Goal: Transaction & Acquisition: Purchase product/service

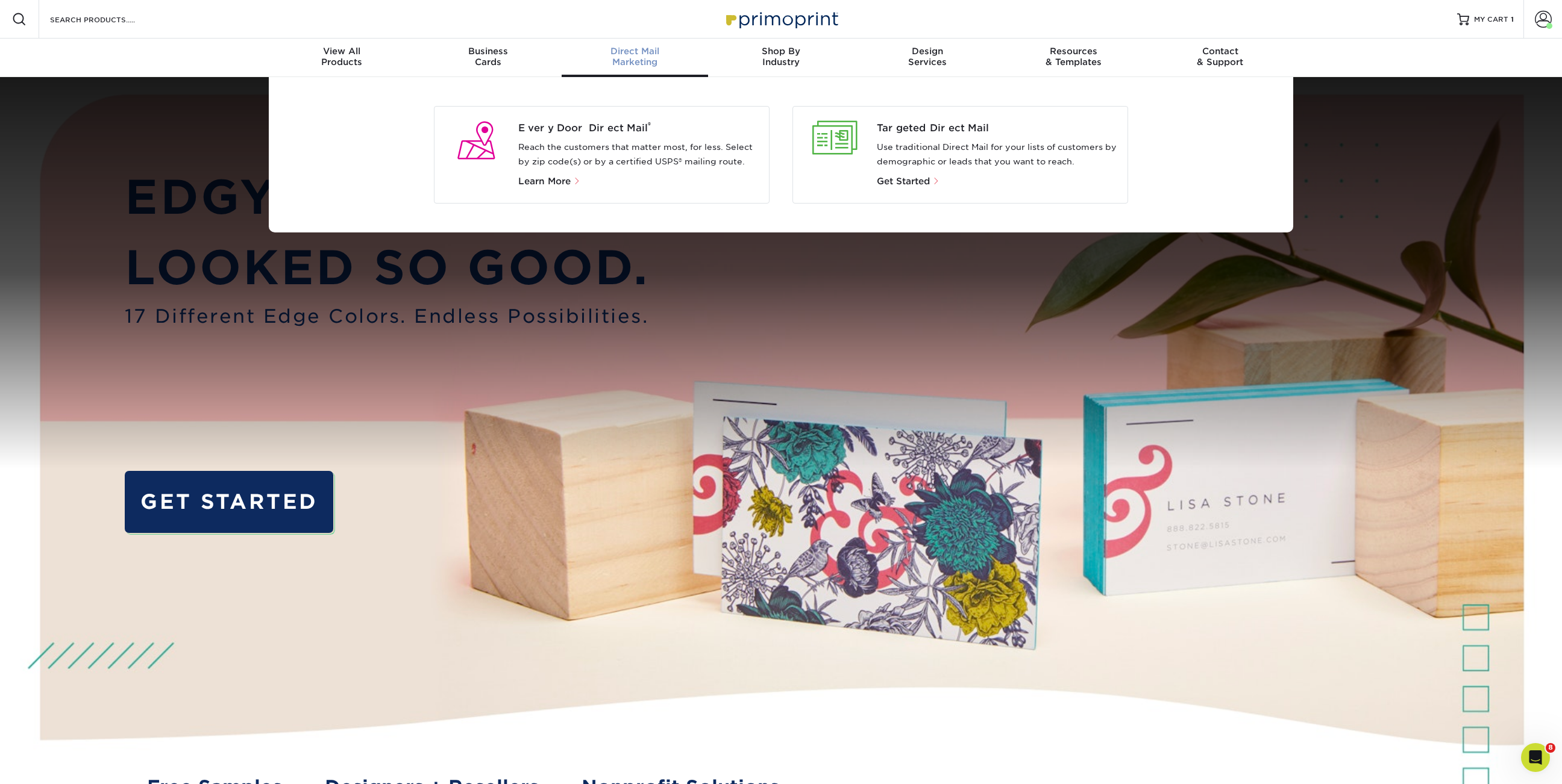
click at [650, 47] on span "Direct Mail" at bounding box center [635, 51] width 146 height 11
click at [643, 151] on p "Reach the customers that matter most, for less. Select by zip code(s) or by a c…" at bounding box center [639, 154] width 242 height 29
click at [564, 127] on span "Every Door Direct Mail ®" at bounding box center [639, 128] width 242 height 14
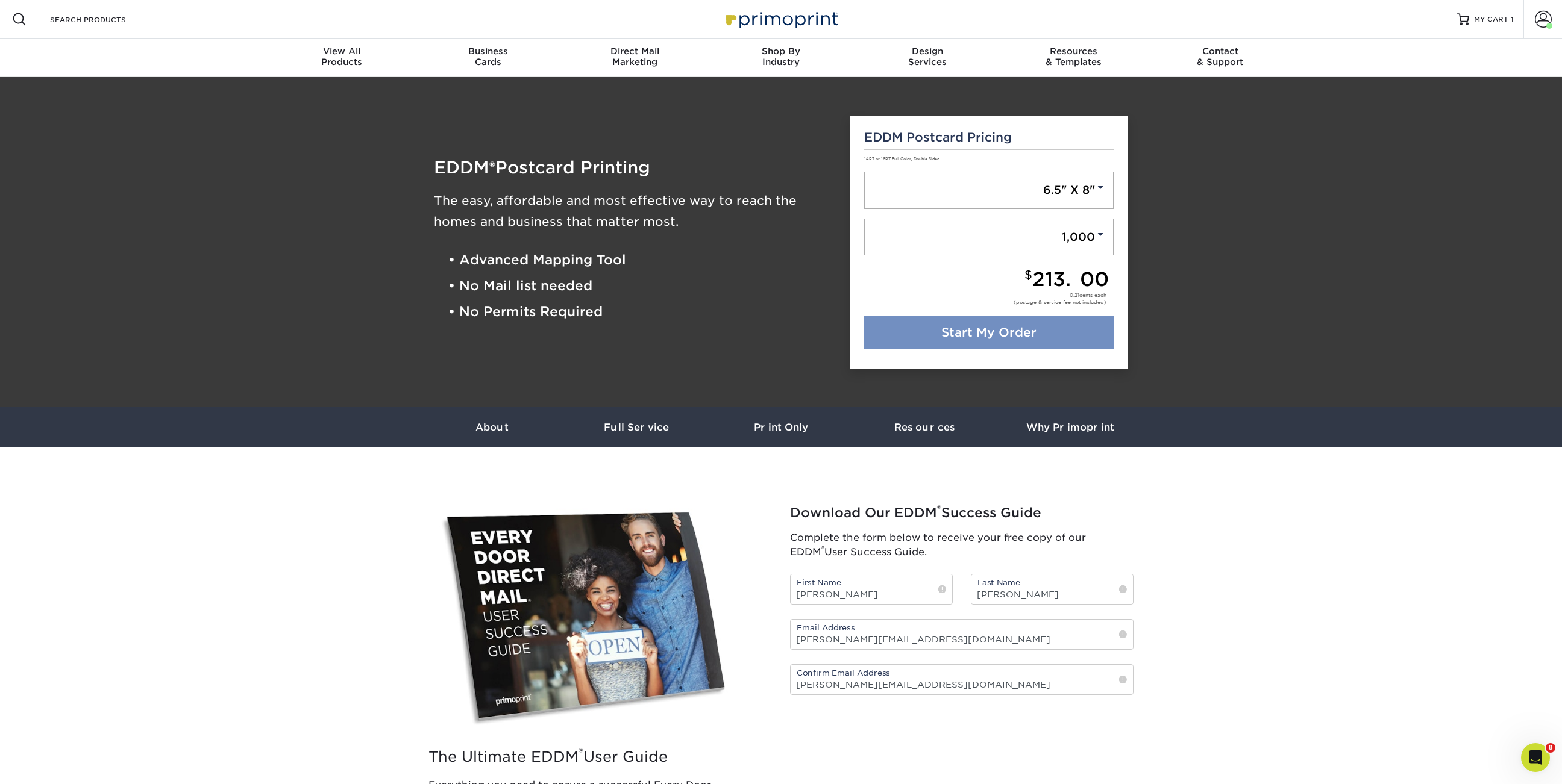
click at [986, 343] on link "Start My Order" at bounding box center [989, 332] width 250 height 34
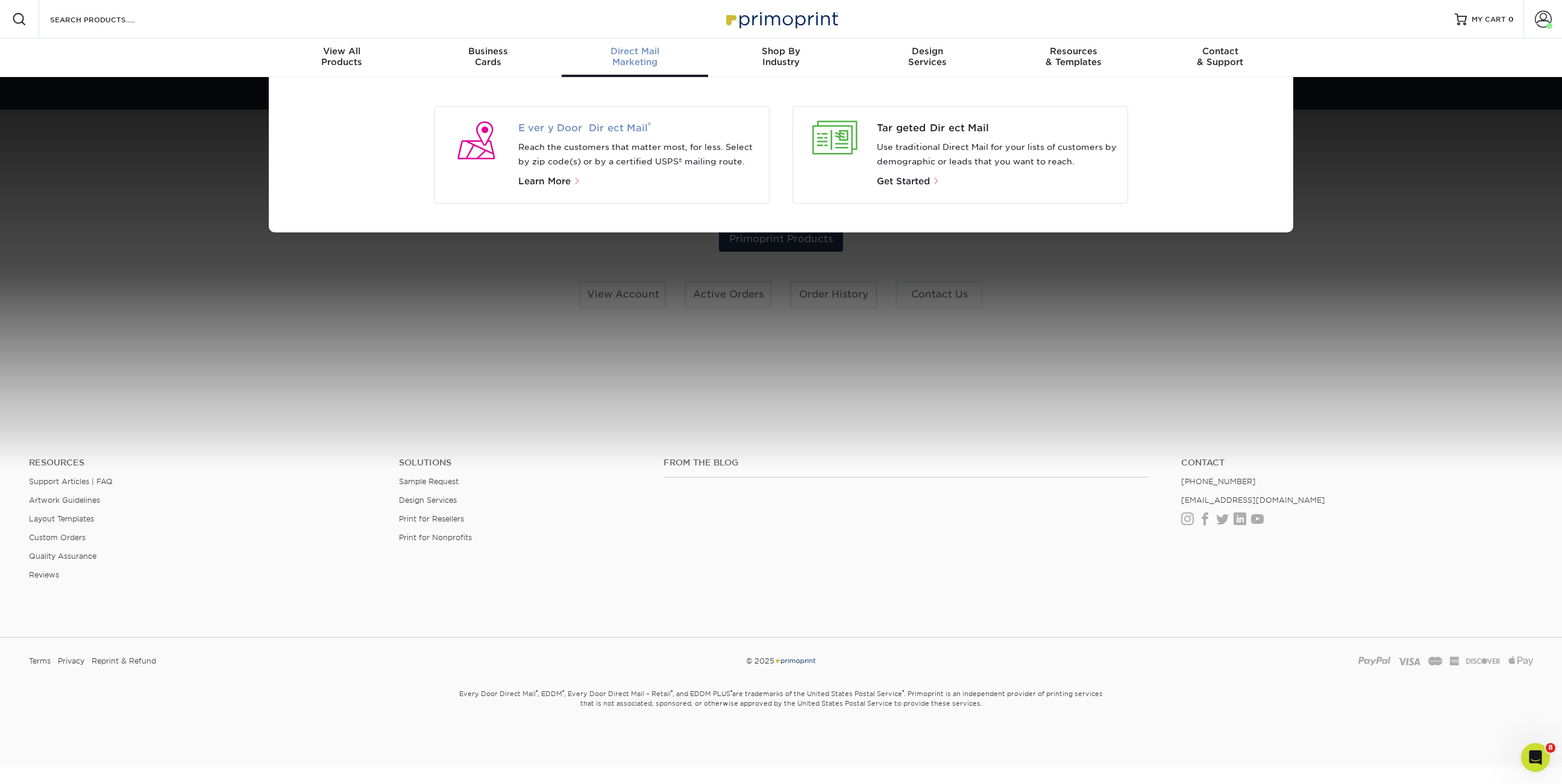
click at [581, 128] on span "Every Door Direct Mail ®" at bounding box center [639, 128] width 242 height 14
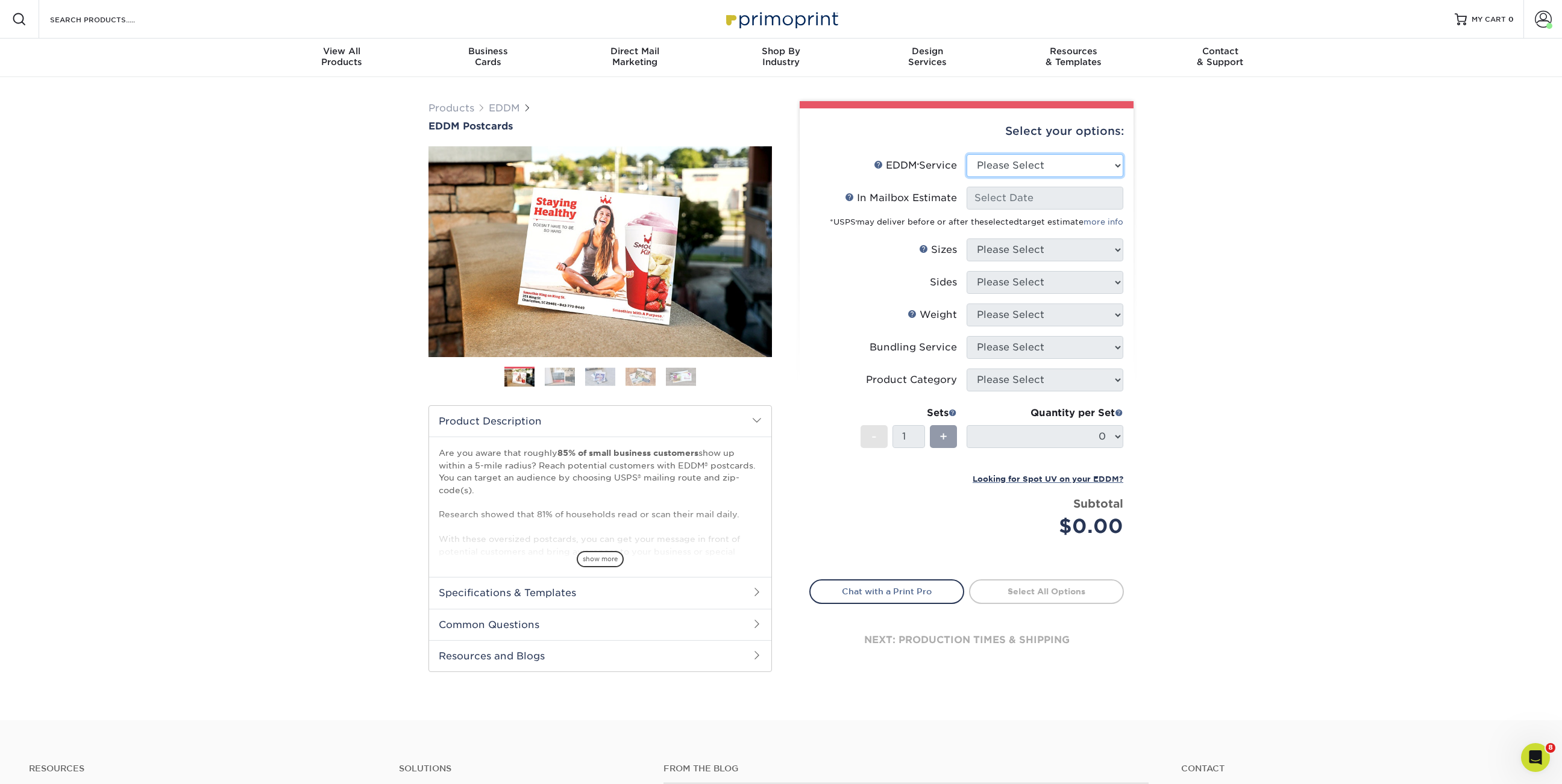
click at [1013, 169] on select "Please Select Full Service Print Only" at bounding box center [1044, 166] width 156 height 23
select select "full_service"
click at [967, 154] on select "Please Select Full Service Print Only" at bounding box center [1044, 166] width 156 height 23
select select "-1"
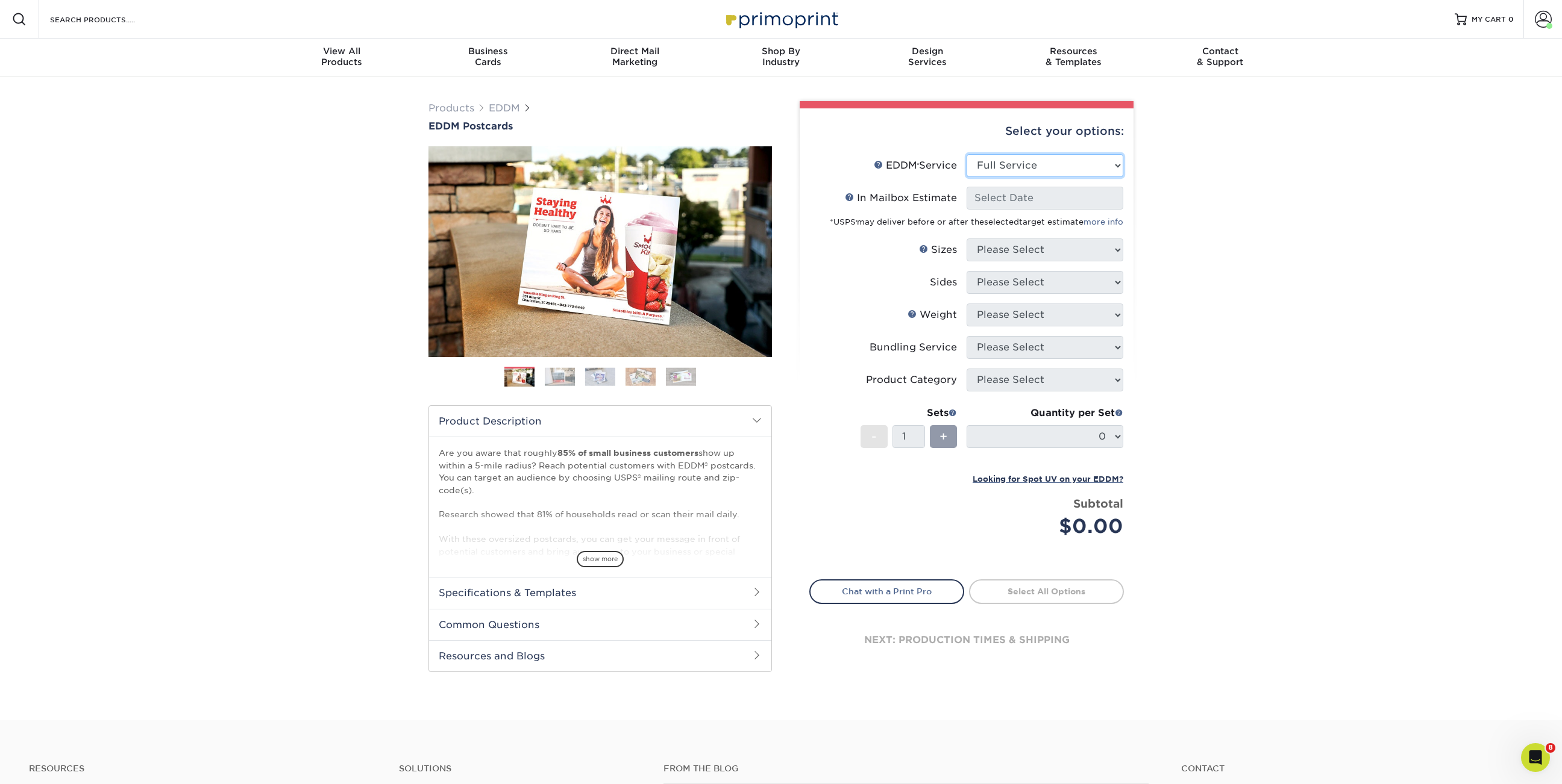
select select "-1"
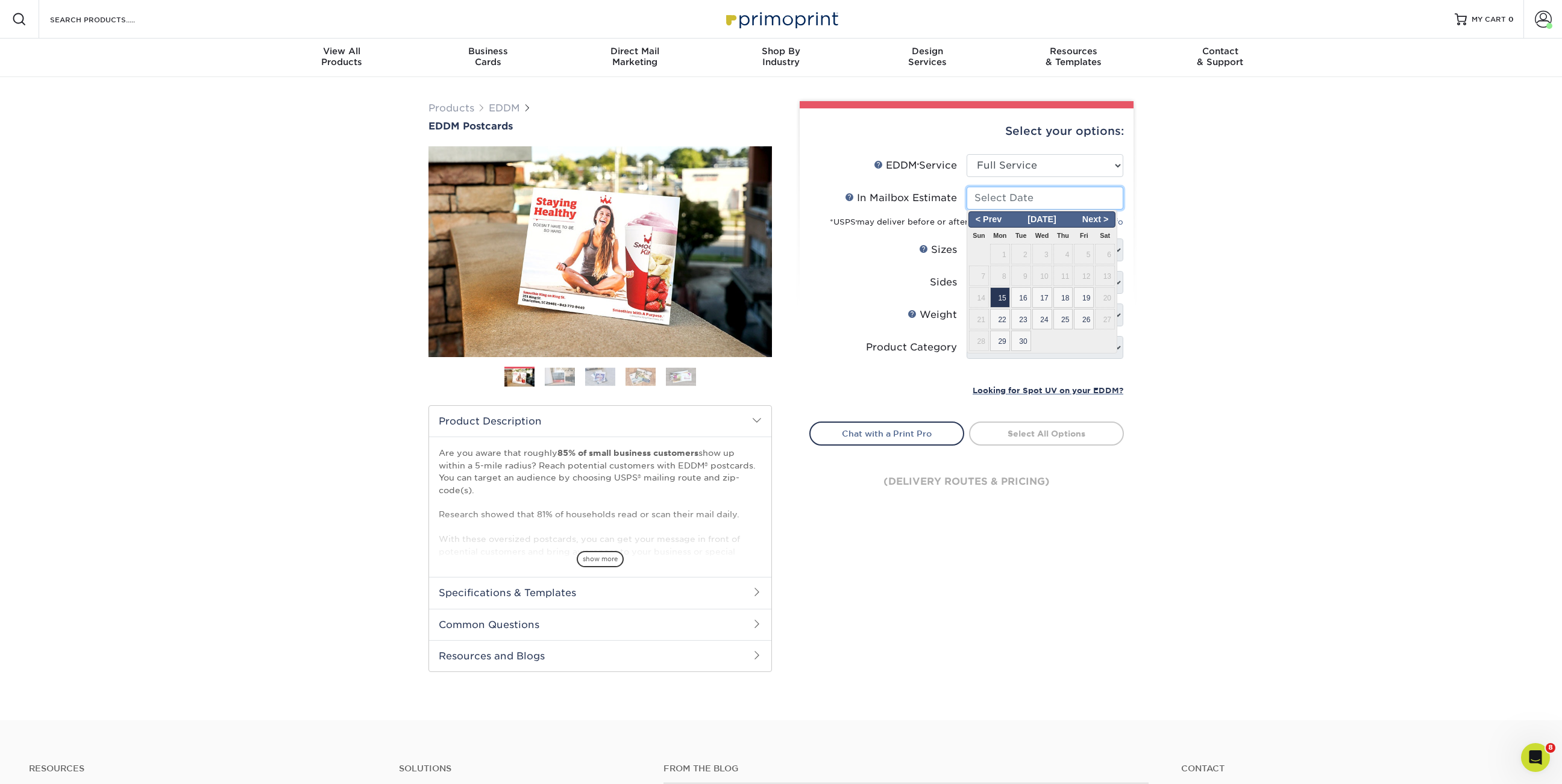
click at [1001, 199] on input "In Mailbox Estimate Help In Mailbox Estimate" at bounding box center [1044, 198] width 156 height 23
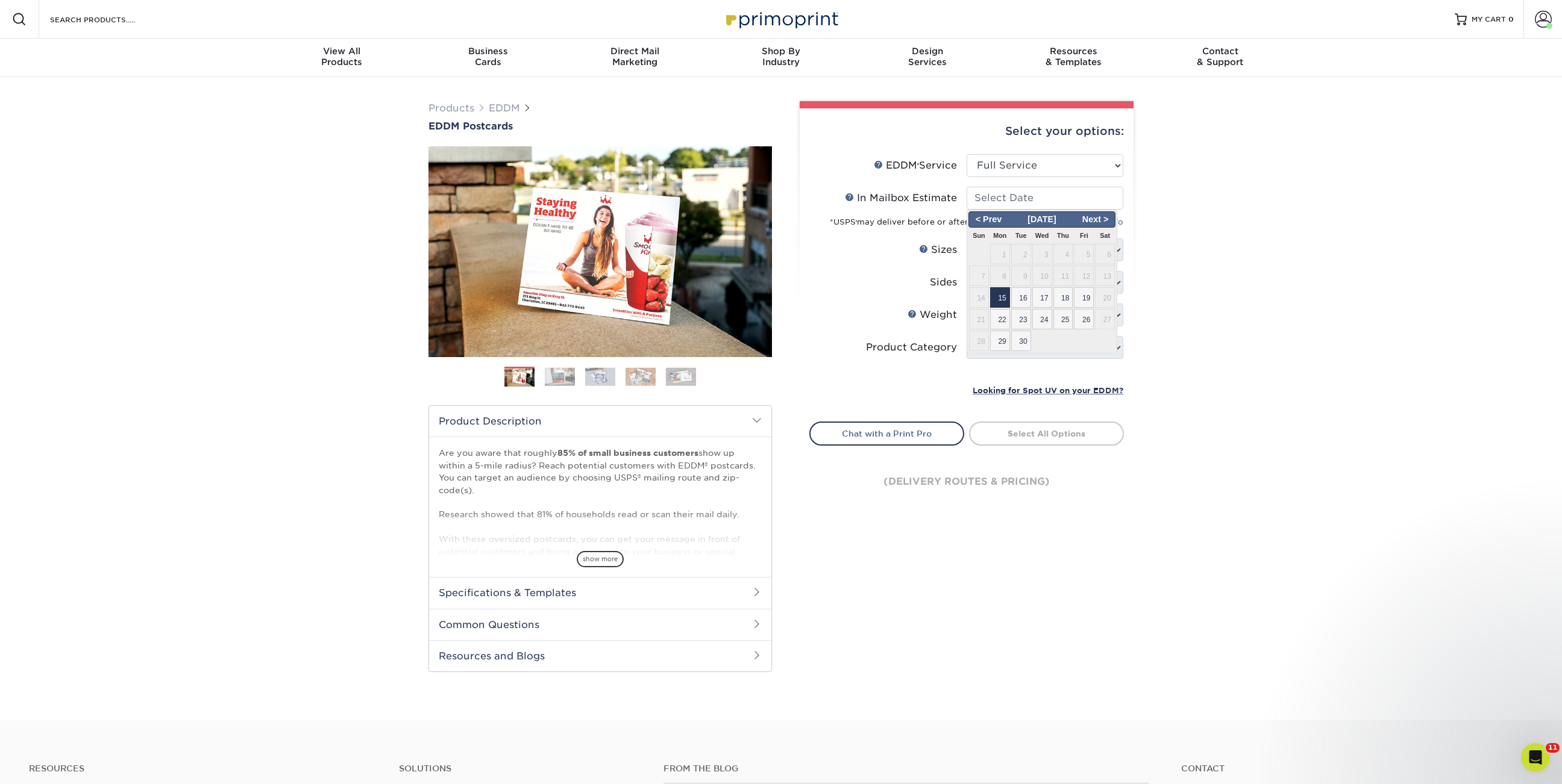
click at [1002, 294] on span "15" at bounding box center [999, 297] width 20 height 20
type input "[DATE]"
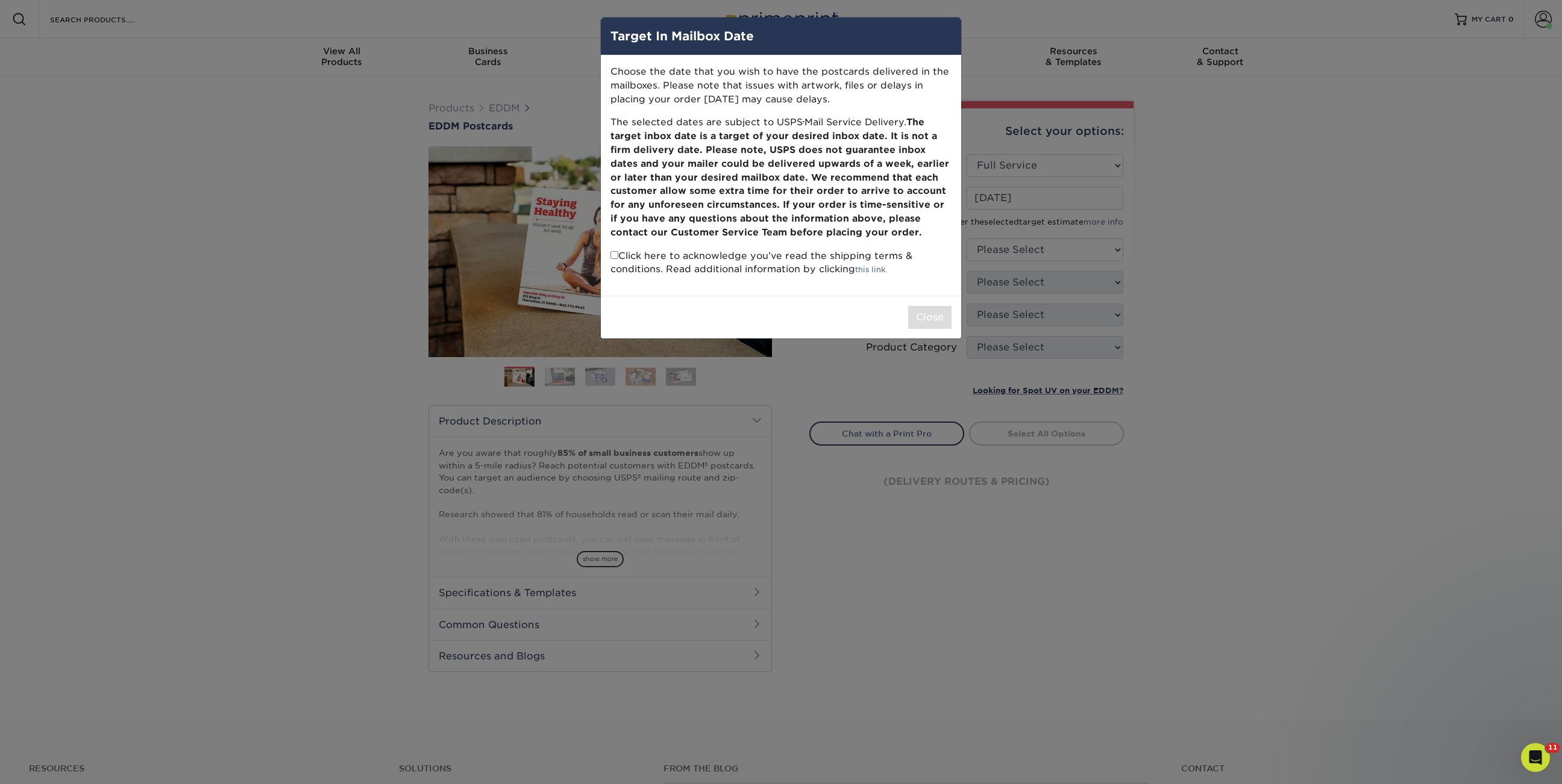
click at [612, 253] on input "checkbox" at bounding box center [614, 255] width 8 height 8
checkbox input "true"
click at [930, 318] on button "Close" at bounding box center [929, 318] width 43 height 23
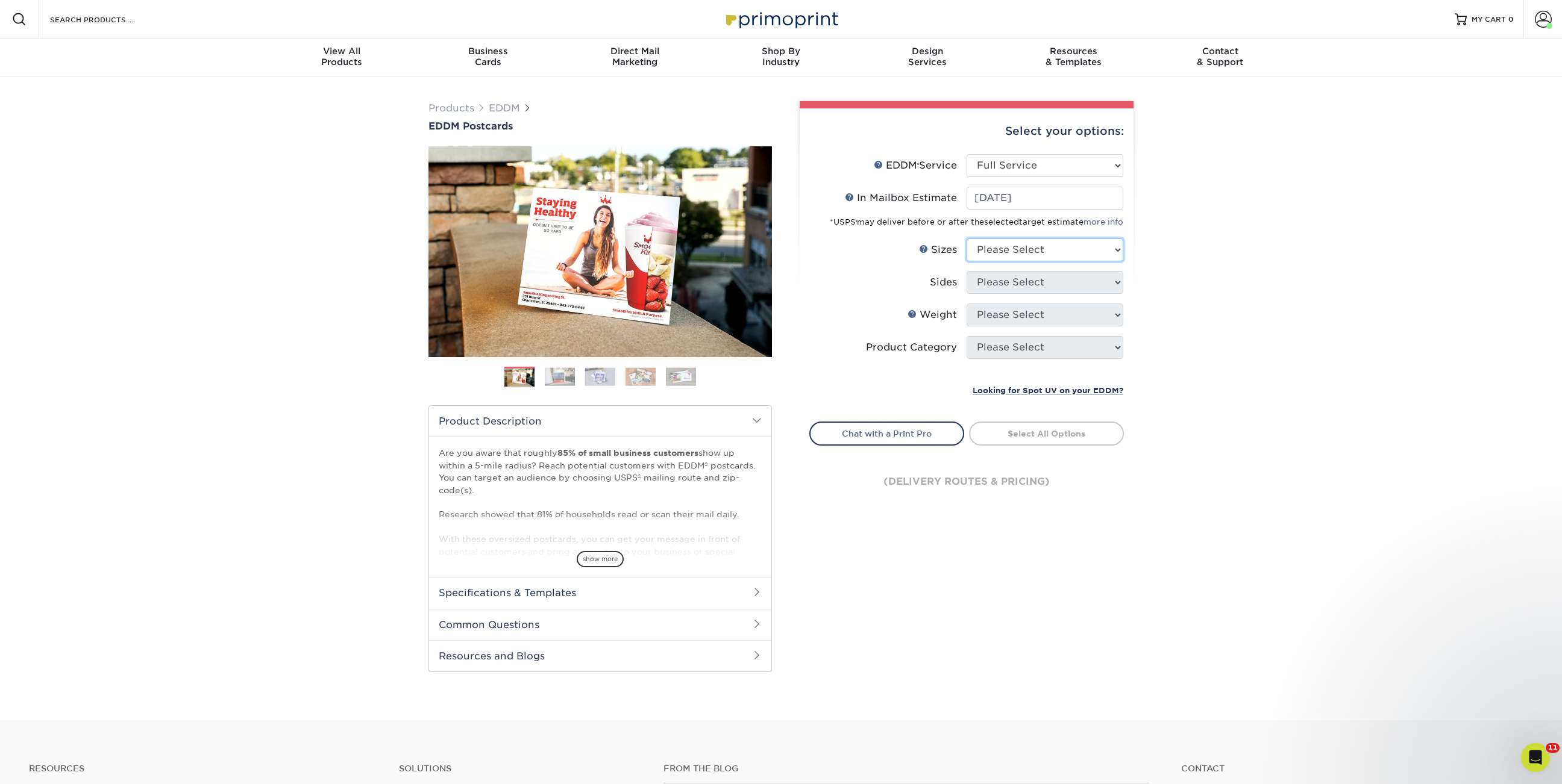
click at [1000, 253] on select "Please Select 4.5" x 12" 6" x 12" 6.5" x 8" 6.5" x 9" 6.5" x 12" 7" x 8.5" 8" x…" at bounding box center [1044, 250] width 156 height 23
select select "6.50x9.00"
click at [967, 238] on select "Please Select 4.5" x 12" 6" x 12" 6.5" x 8" 6.5" x 9" 6.5" x 12" 7" x 8.5" 8" x…" at bounding box center [1044, 250] width 156 height 23
click at [1004, 277] on select "Please Select Print Both Sides Print Front Only" at bounding box center [1044, 282] width 156 height 23
select select "13abbda7-1d64-4f25-8bb2-c179b224825d"
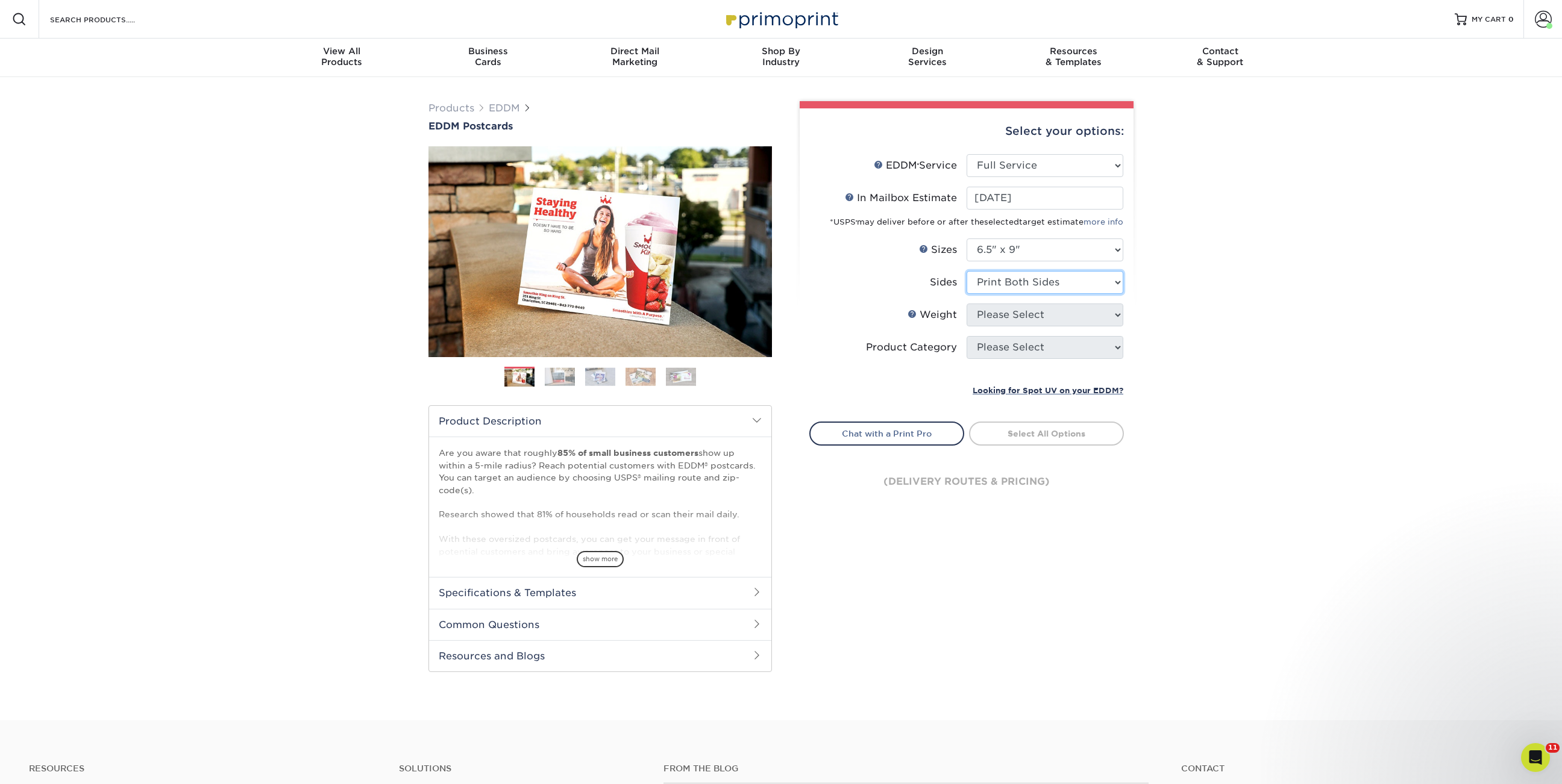
click at [967, 271] on select "Please Select Print Both Sides Print Front Only" at bounding box center [1044, 282] width 156 height 23
click at [1007, 320] on select "Please Select 16PT 14PT" at bounding box center [1044, 315] width 156 height 23
select select "16PT"
click at [967, 303] on select "Please Select 16PT 14PT" at bounding box center [1044, 315] width 156 height 23
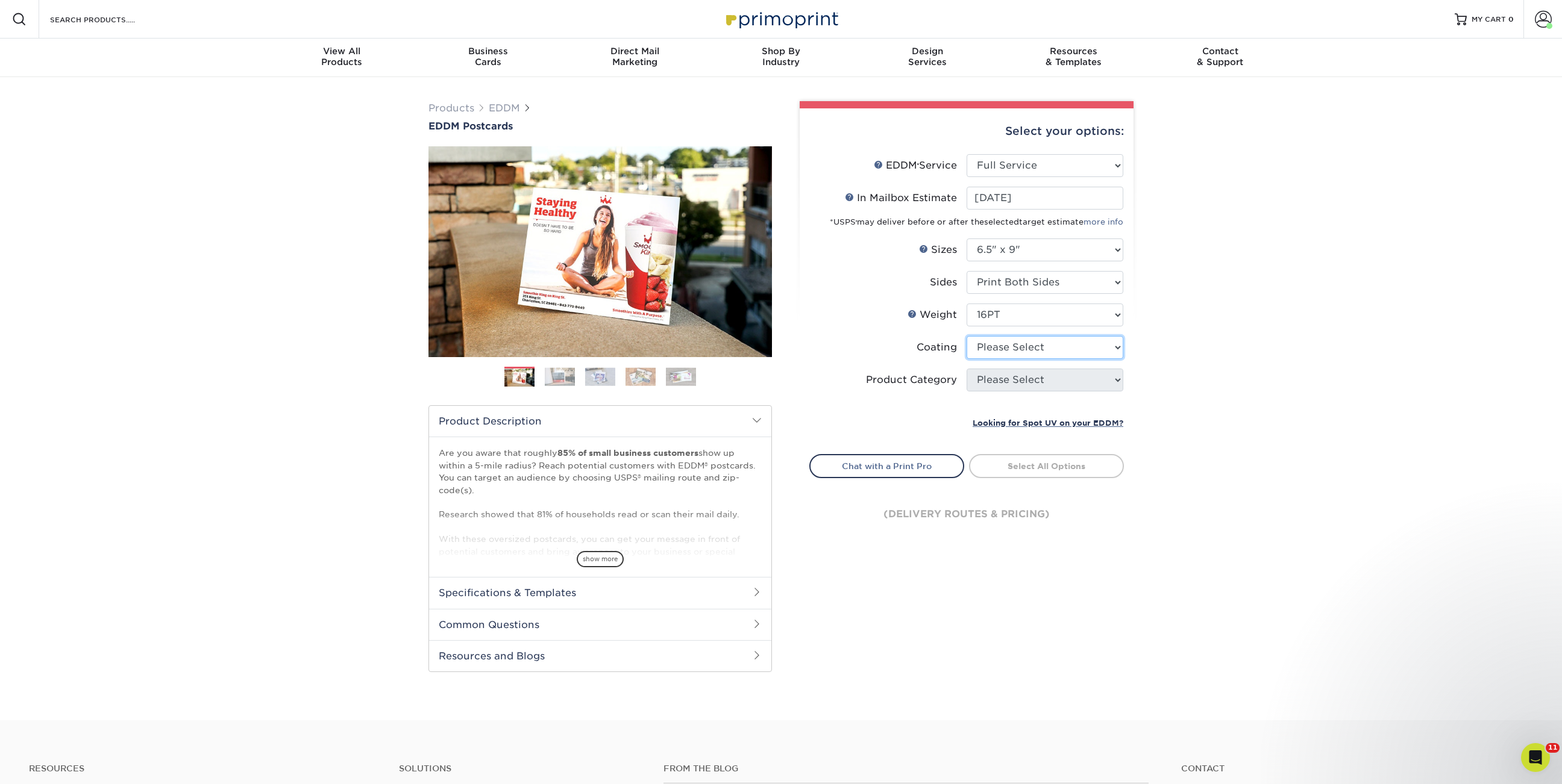
click at [1000, 349] on select at bounding box center [1044, 347] width 156 height 23
select select "121bb7b5-3b4d-429f-bd8d-bbf80e953313"
click at [967, 336] on select at bounding box center [1044, 347] width 156 height 23
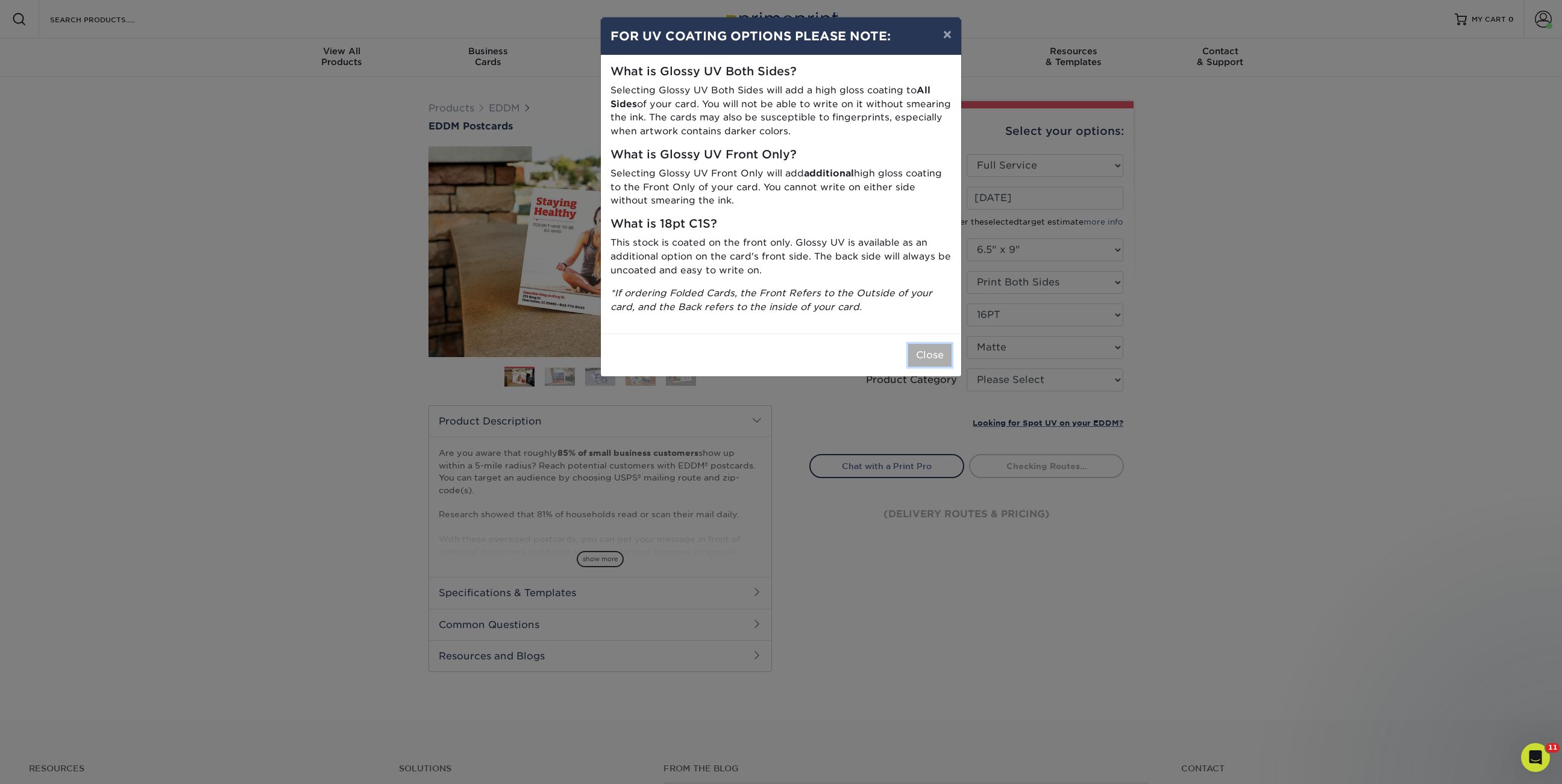
click at [942, 357] on button "Close" at bounding box center [929, 355] width 43 height 23
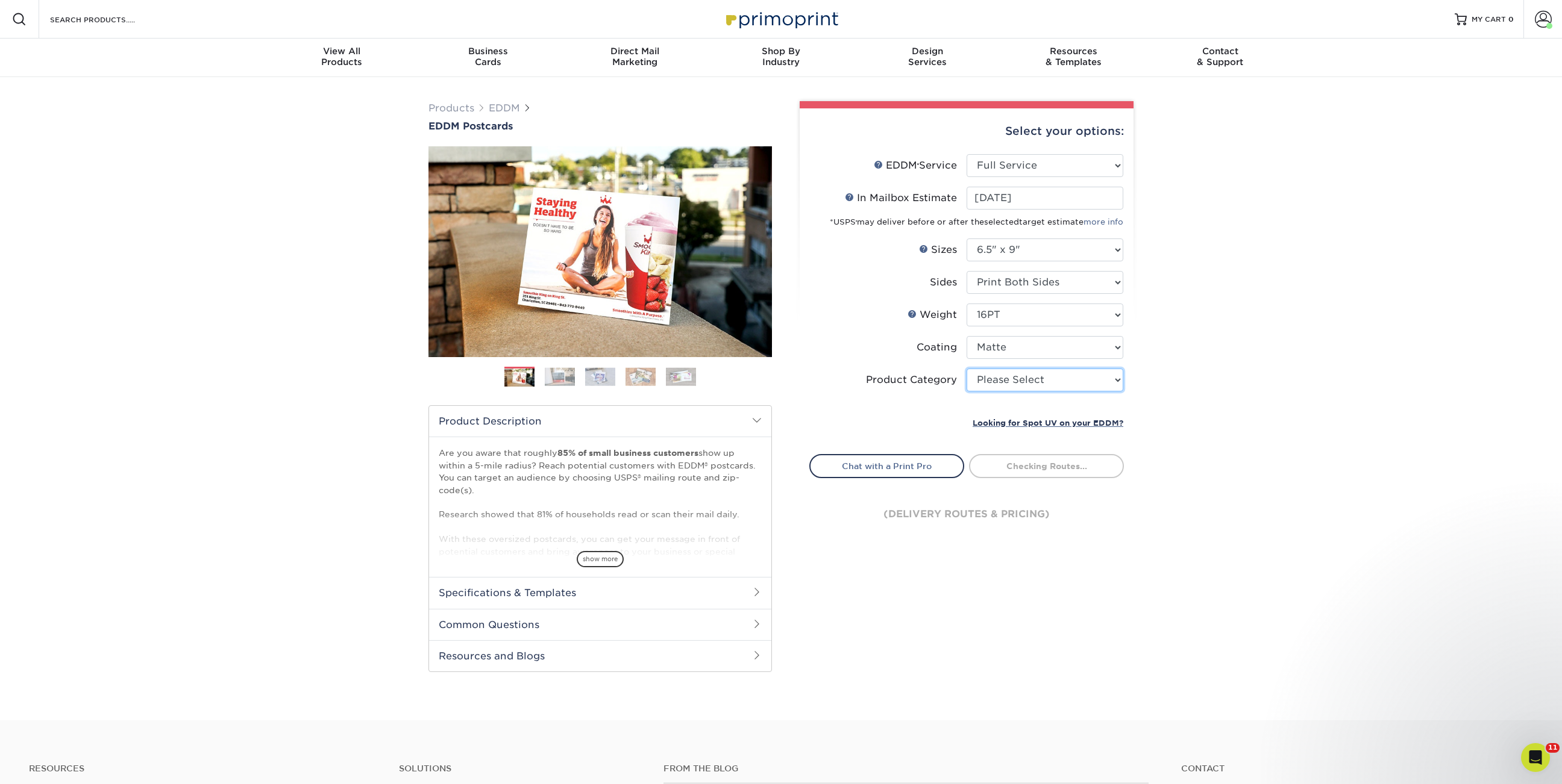
click at [1010, 382] on select "Please Select Postcards" at bounding box center [1044, 380] width 156 height 23
select select "9b7272e0-d6c8-4c3c-8e97-d3a1bcdab858"
click at [967, 368] on select "Please Select Postcards" at bounding box center [1044, 380] width 156 height 23
type input "068a46d4-2644-4486-8c82-a70c80f28de9"
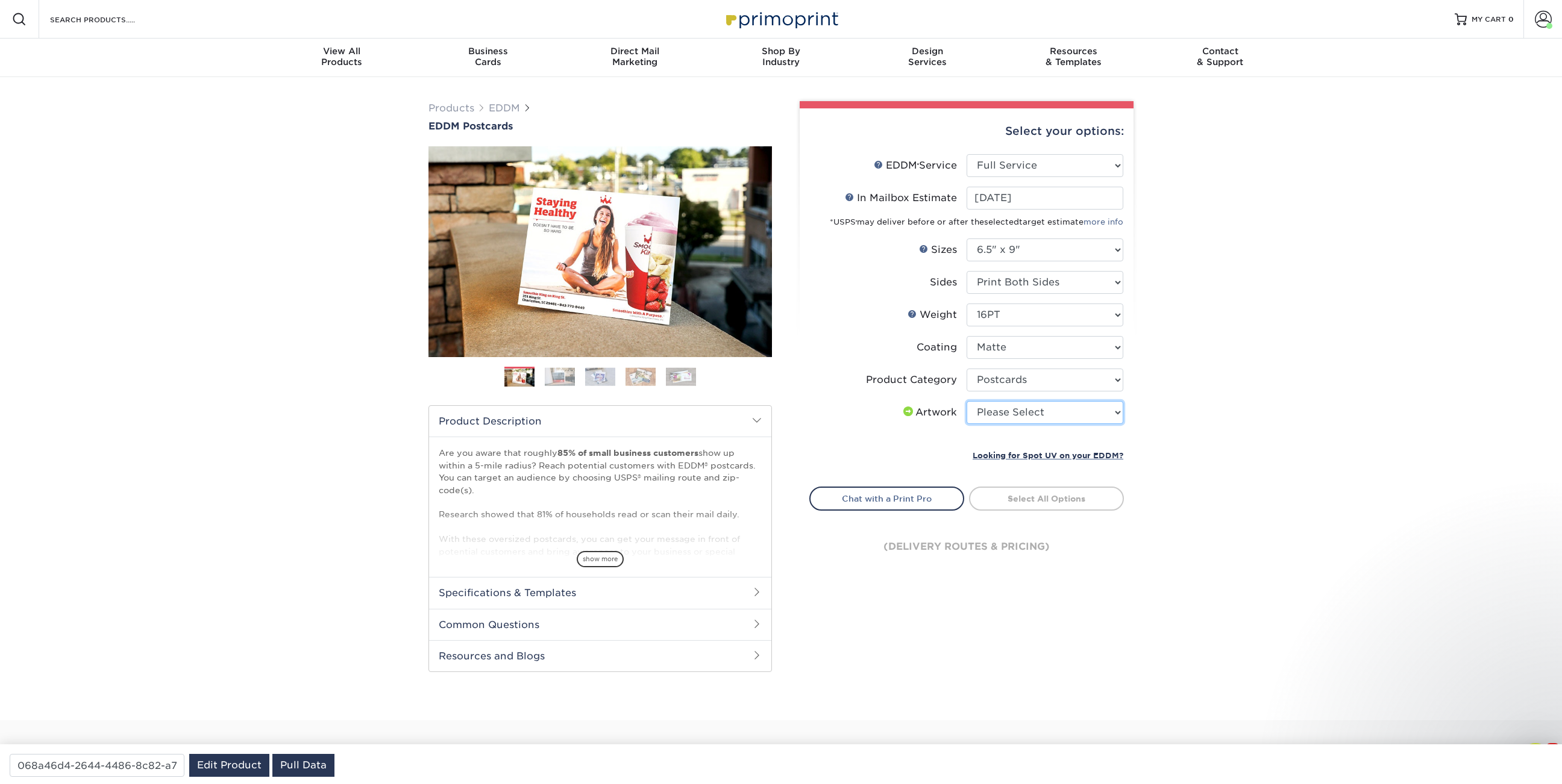
click at [1017, 420] on select "Please Select I will upload files I need a design - $150" at bounding box center [1044, 412] width 156 height 23
select select "upload"
click at [967, 401] on select "Please Select I will upload files I need a design - $150" at bounding box center [1044, 412] width 156 height 23
click at [1032, 498] on link "Select Routes" at bounding box center [1046, 498] width 155 height 22
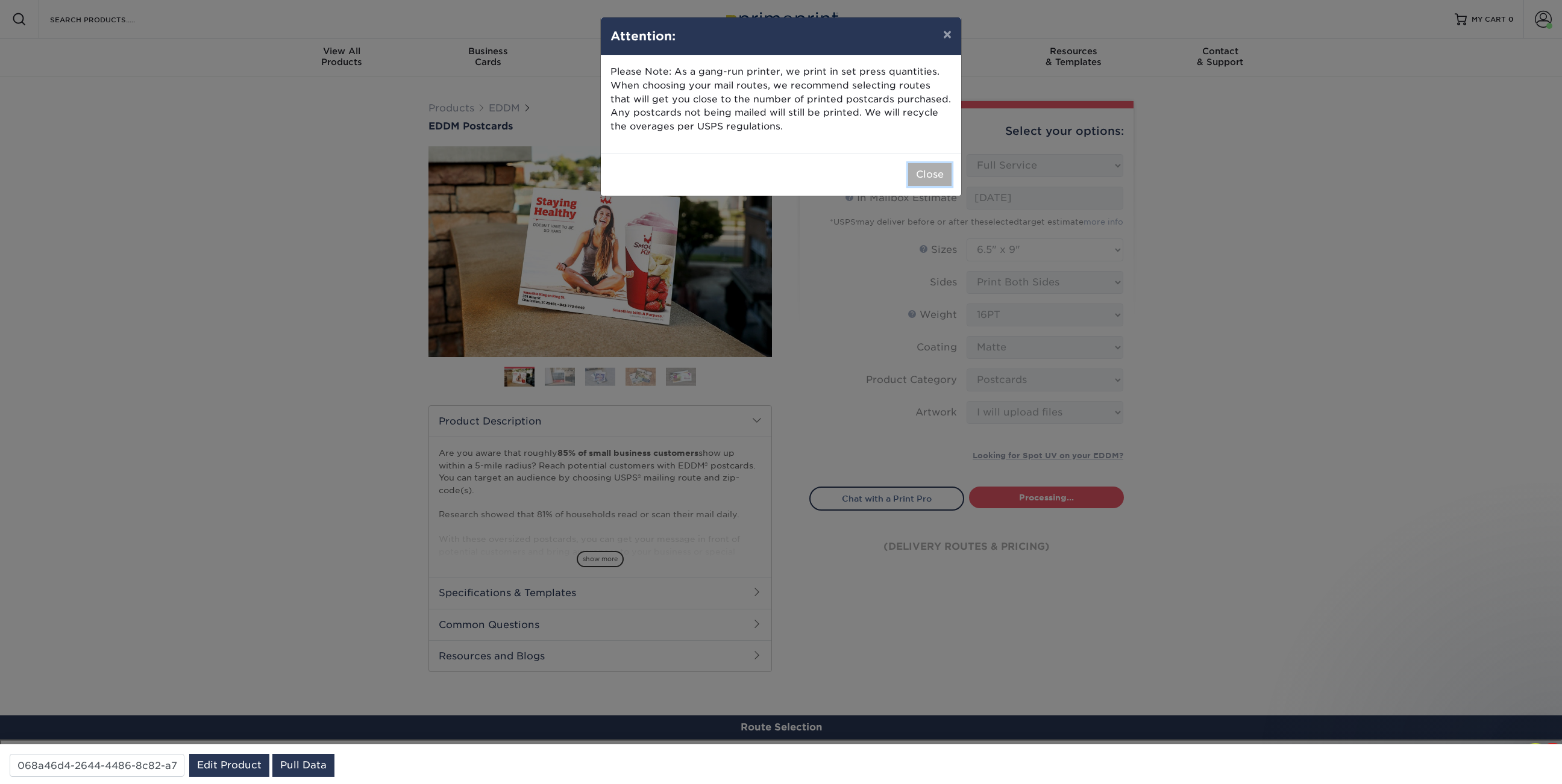
click at [930, 173] on button "Close" at bounding box center [929, 175] width 43 height 23
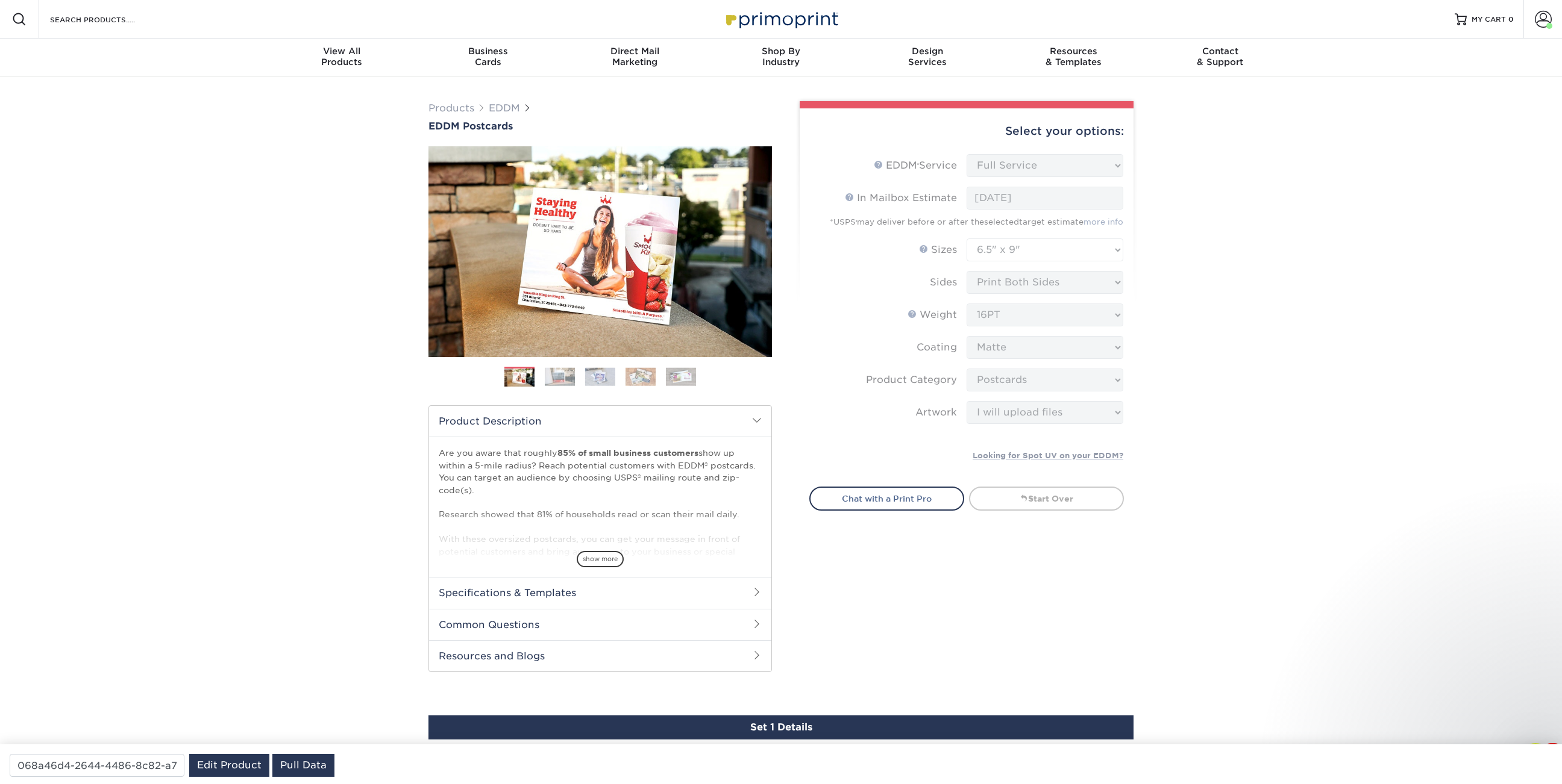
click at [1229, 290] on div "Products EDDM EDDM Postcards Previous Next" at bounding box center [781, 437] width 1562 height 721
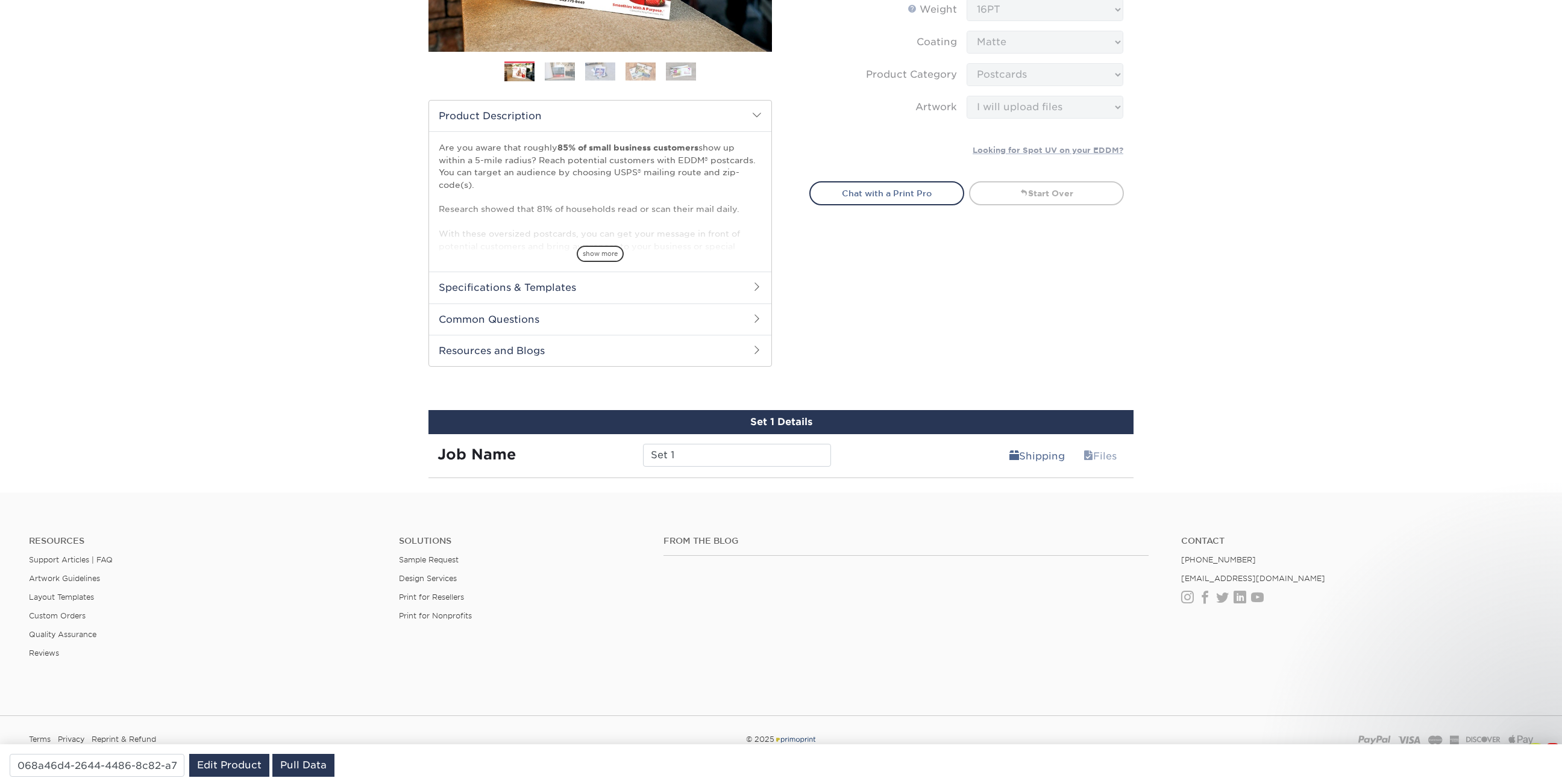
scroll to position [364, 0]
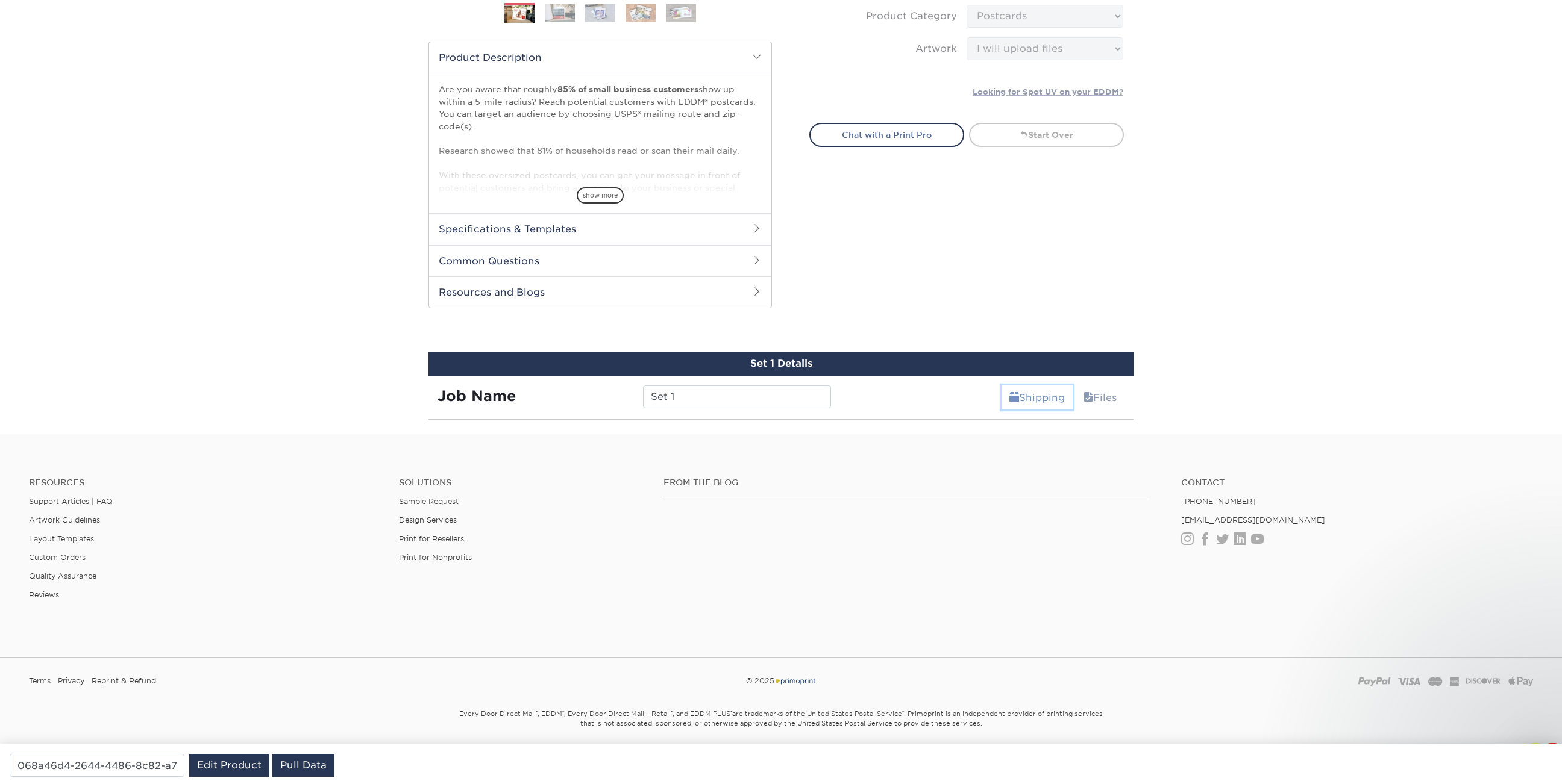
click at [1032, 401] on link "Shipping" at bounding box center [1036, 397] width 71 height 24
click at [1112, 401] on link "Files" at bounding box center [1100, 397] width 49 height 24
click at [1101, 392] on link "Files" at bounding box center [1100, 397] width 49 height 24
click at [832, 367] on div "Set 1 Details" at bounding box center [780, 364] width 705 height 24
click at [322, 766] on link "Pull Data" at bounding box center [303, 766] width 62 height 23
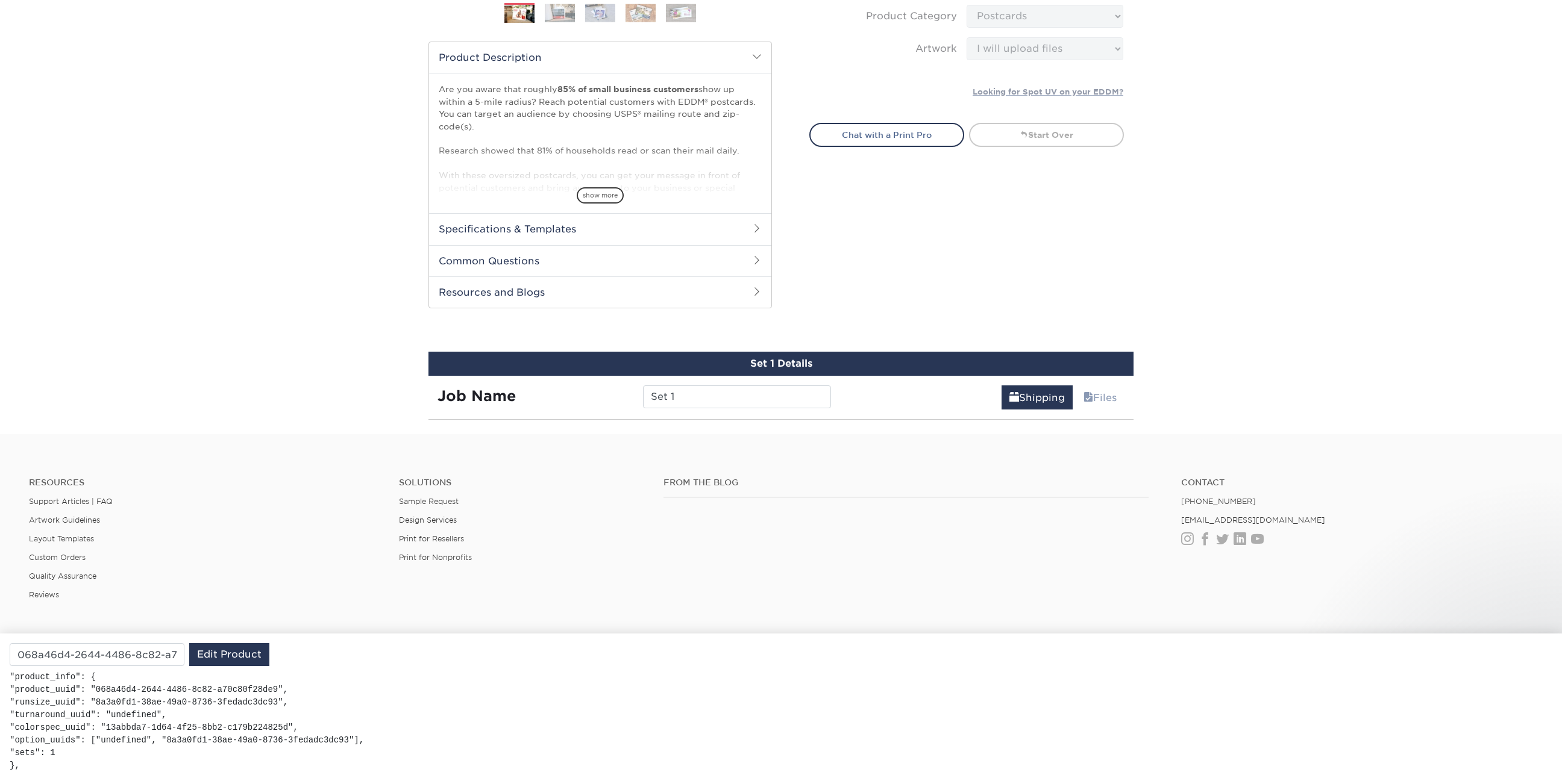
click at [268, 481] on h4 "Resources" at bounding box center [205, 482] width 352 height 10
click at [1026, 408] on div "Set 1 Details Job Name Set 1 Shipping Files You've choosen design services and …" at bounding box center [780, 385] width 705 height 68
click at [1026, 395] on link "Shipping" at bounding box center [1036, 397] width 71 height 24
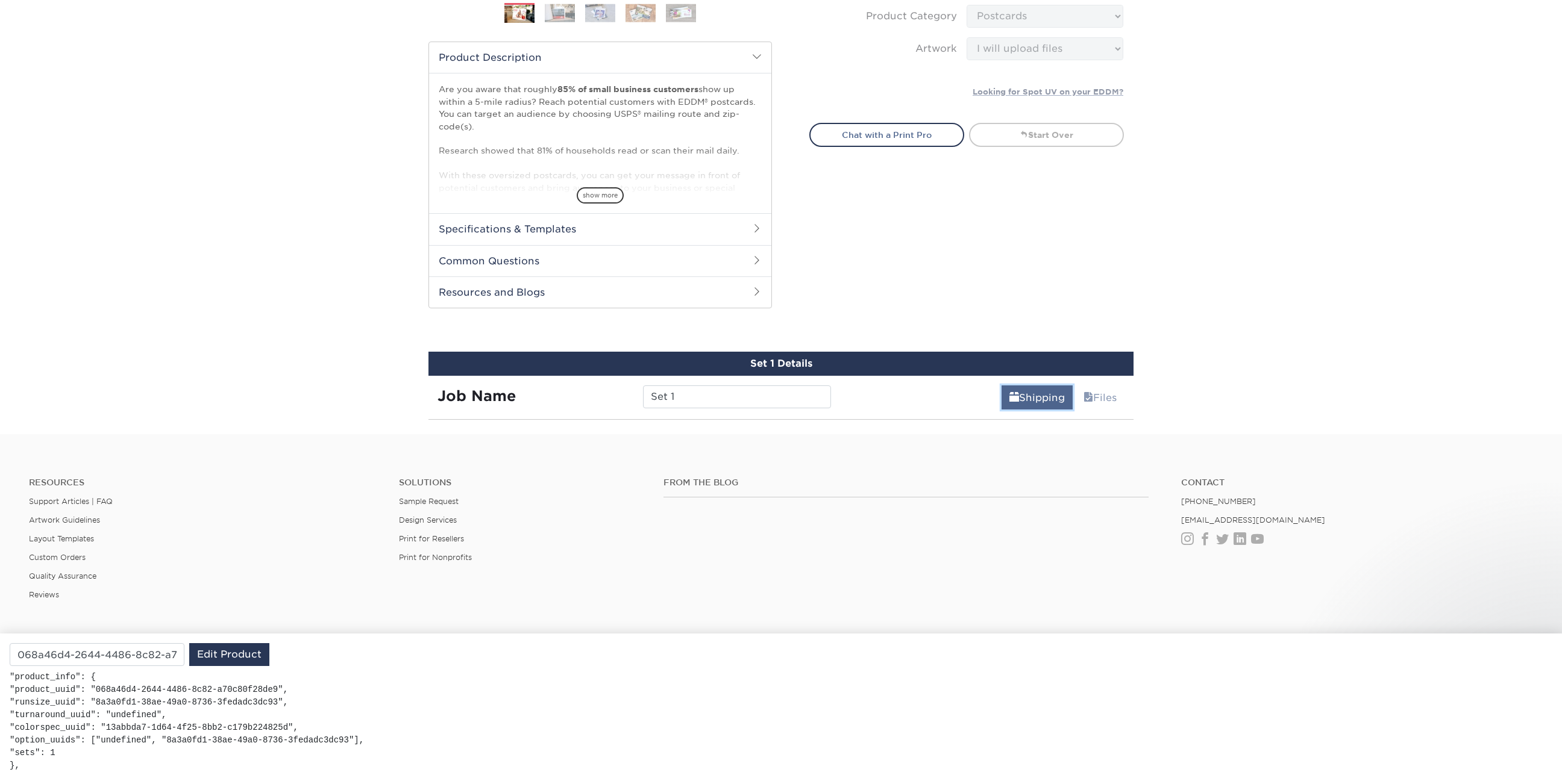
click at [1028, 399] on link "Shipping" at bounding box center [1036, 397] width 71 height 24
click at [272, 590] on li "Reviews" at bounding box center [205, 594] width 352 height 9
click at [226, 652] on link "Edit Product" at bounding box center [229, 655] width 80 height 23
click at [106, 78] on div "Products EDDM EDDM Postcards Previous Next" at bounding box center [781, 74] width 1562 height 721
click at [100, 578] on li "Quality Assurance" at bounding box center [205, 575] width 352 height 9
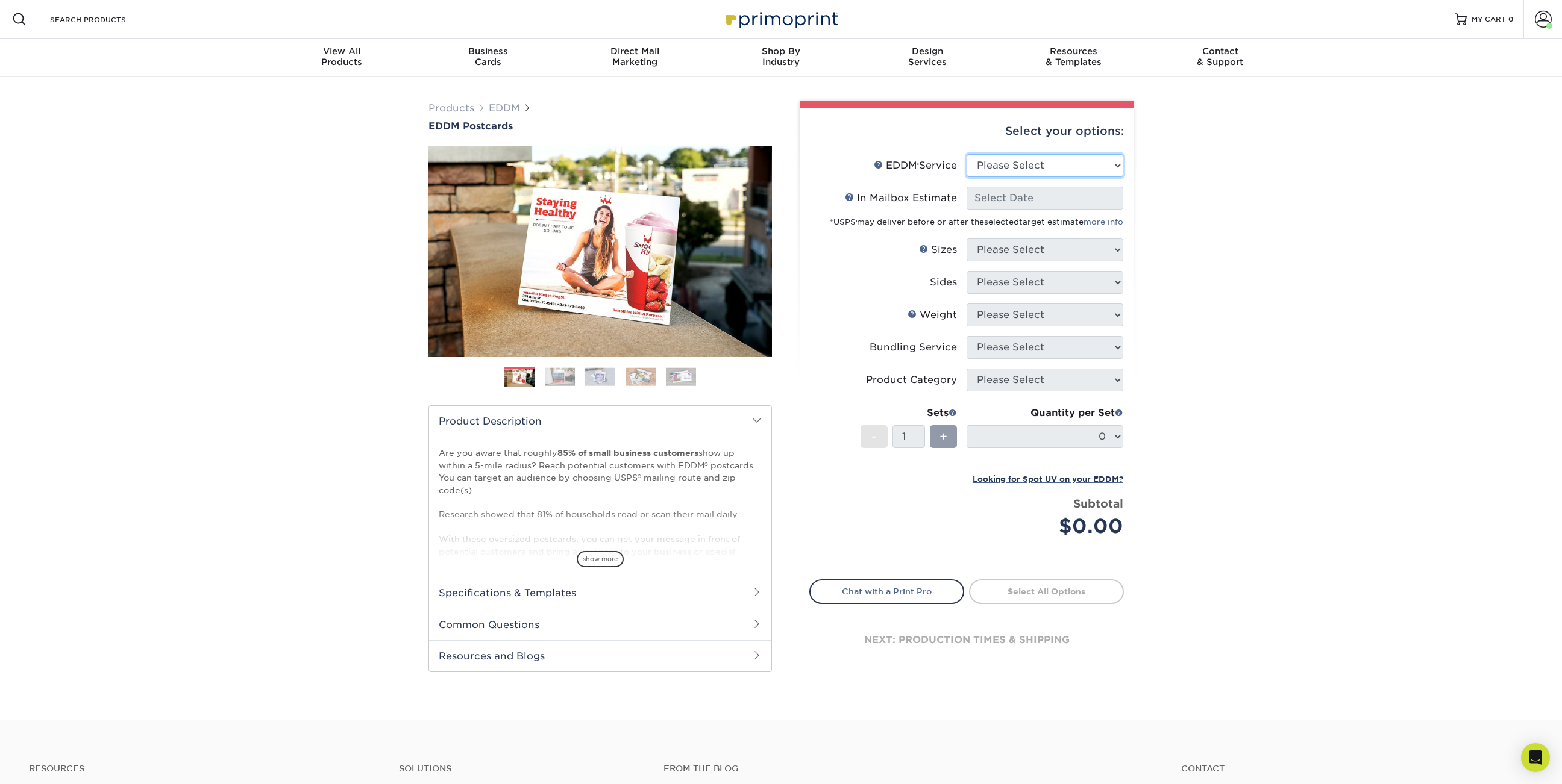
click at [1032, 165] on select "Please Select Full Service Print Only" at bounding box center [1044, 166] width 156 height 23
select select "full_service"
click at [967, 154] on select "Please Select Full Service Print Only" at bounding box center [1044, 166] width 156 height 23
select select "-1"
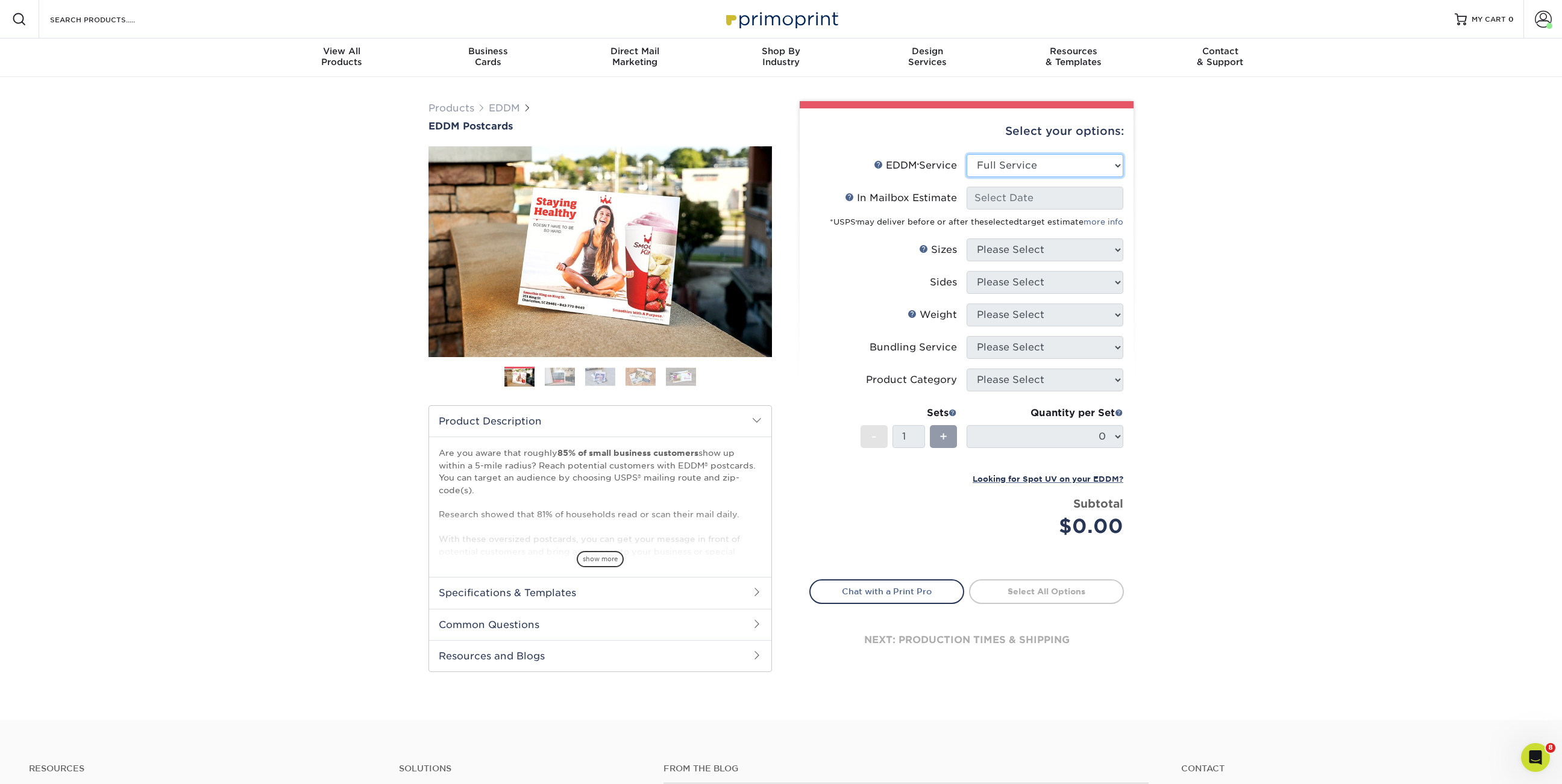
select select "-1"
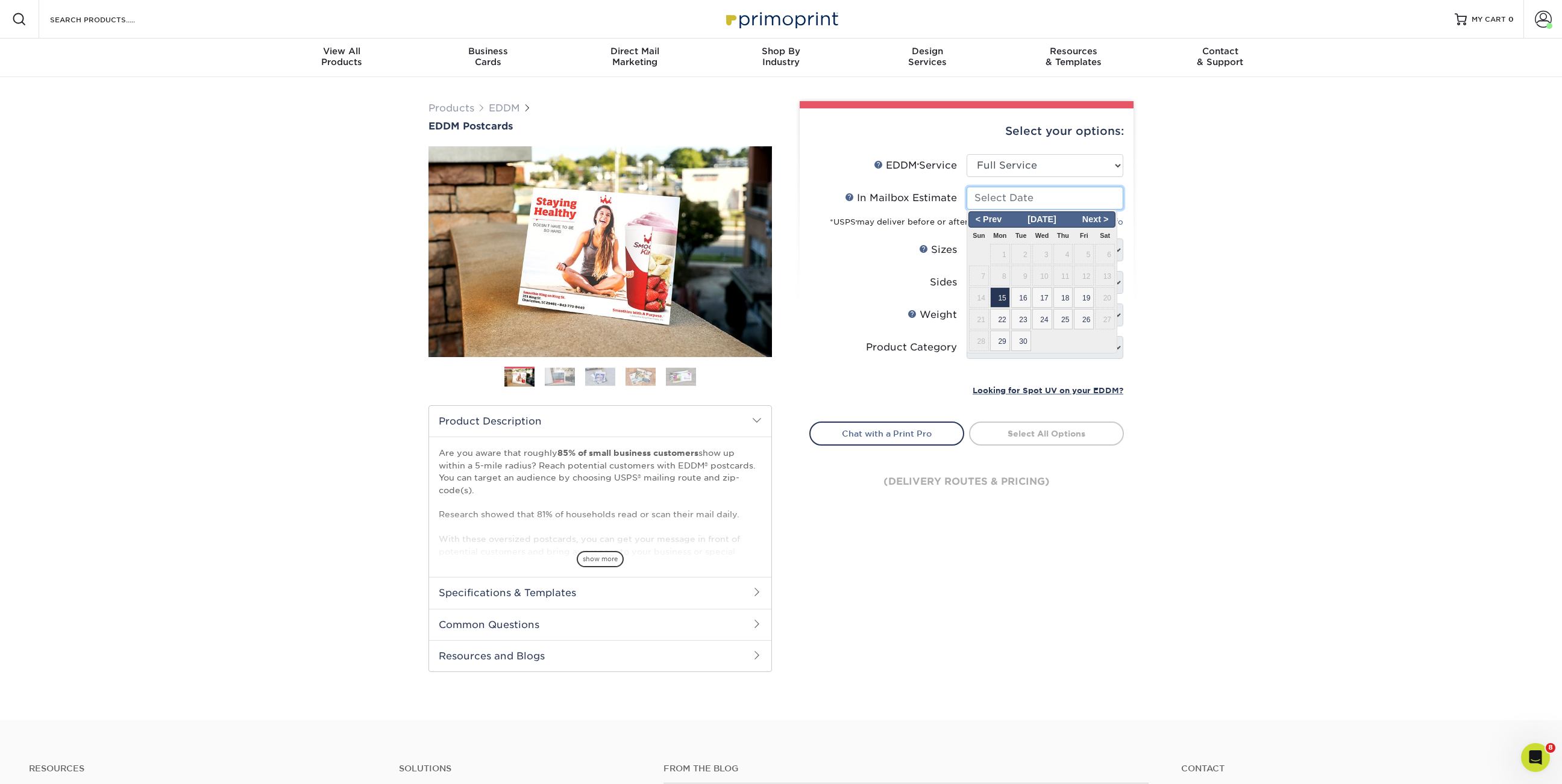
click at [1022, 202] on input "In Mailbox Estimate Help In Mailbox Estimate" at bounding box center [1044, 198] width 156 height 23
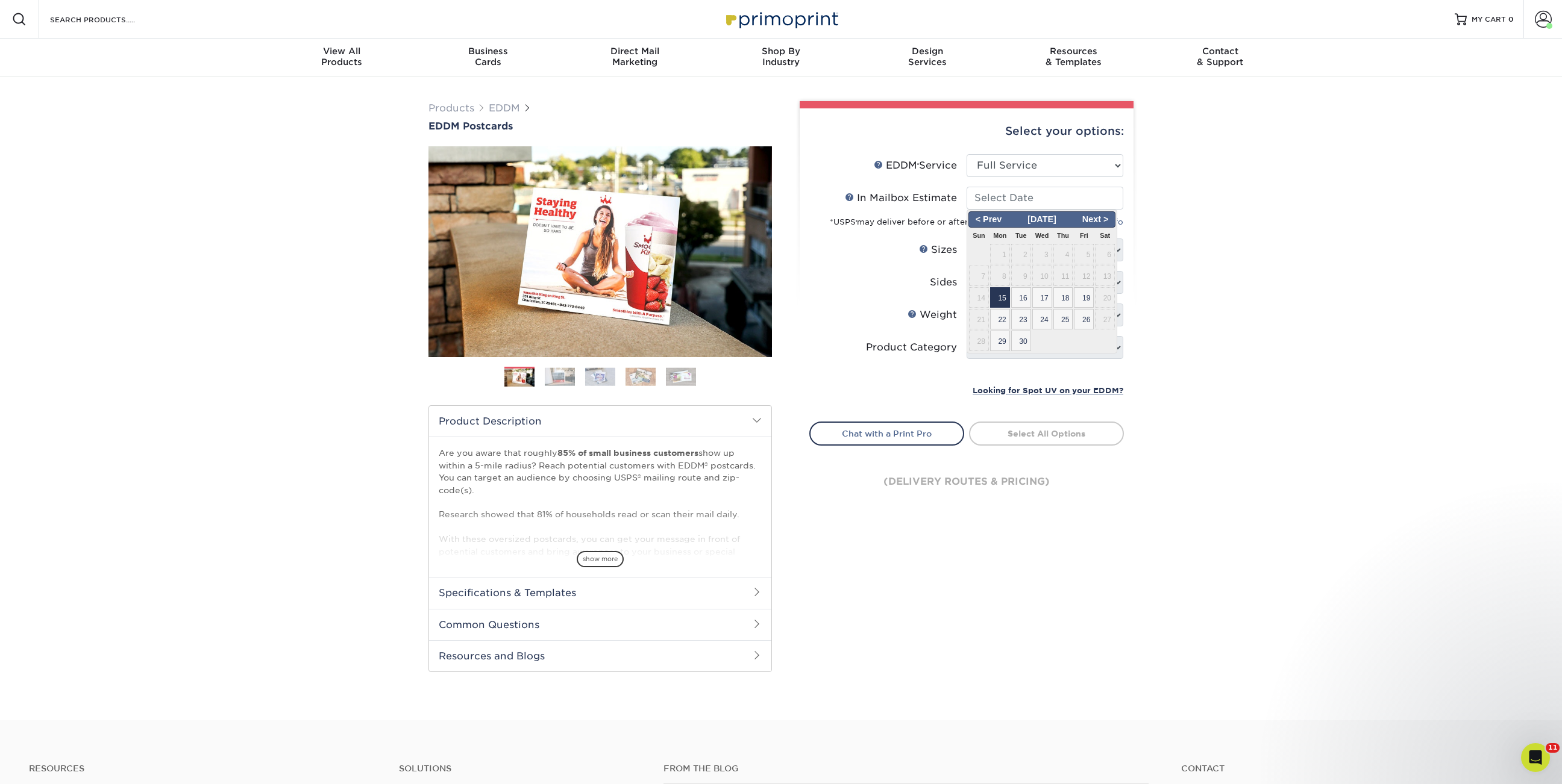
click at [1007, 293] on span "15" at bounding box center [999, 297] width 20 height 20
type input "[DATE]"
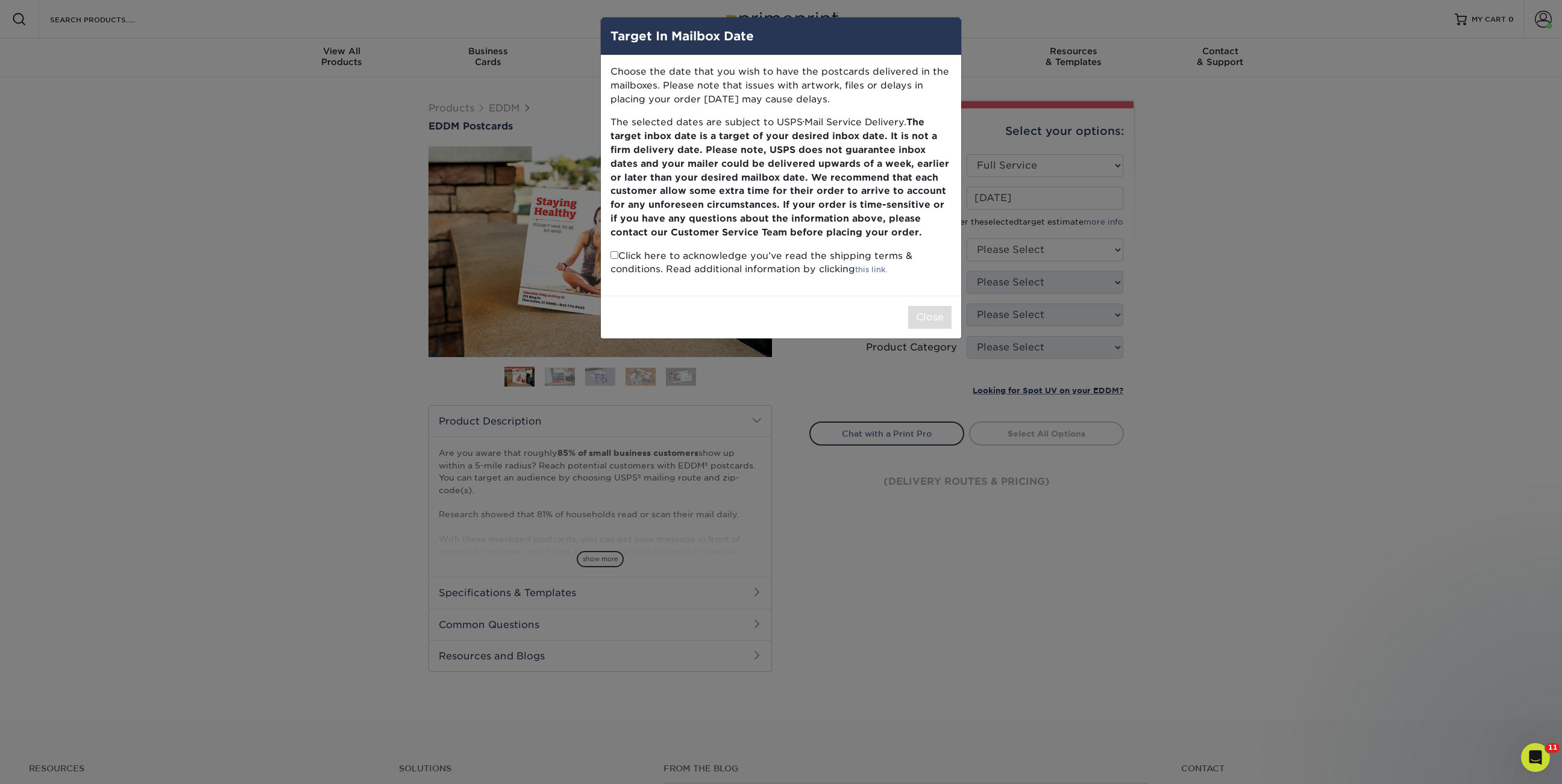
click at [613, 253] on input "checkbox" at bounding box center [614, 255] width 8 height 8
checkbox input "true"
click at [927, 319] on button "Close" at bounding box center [929, 318] width 43 height 23
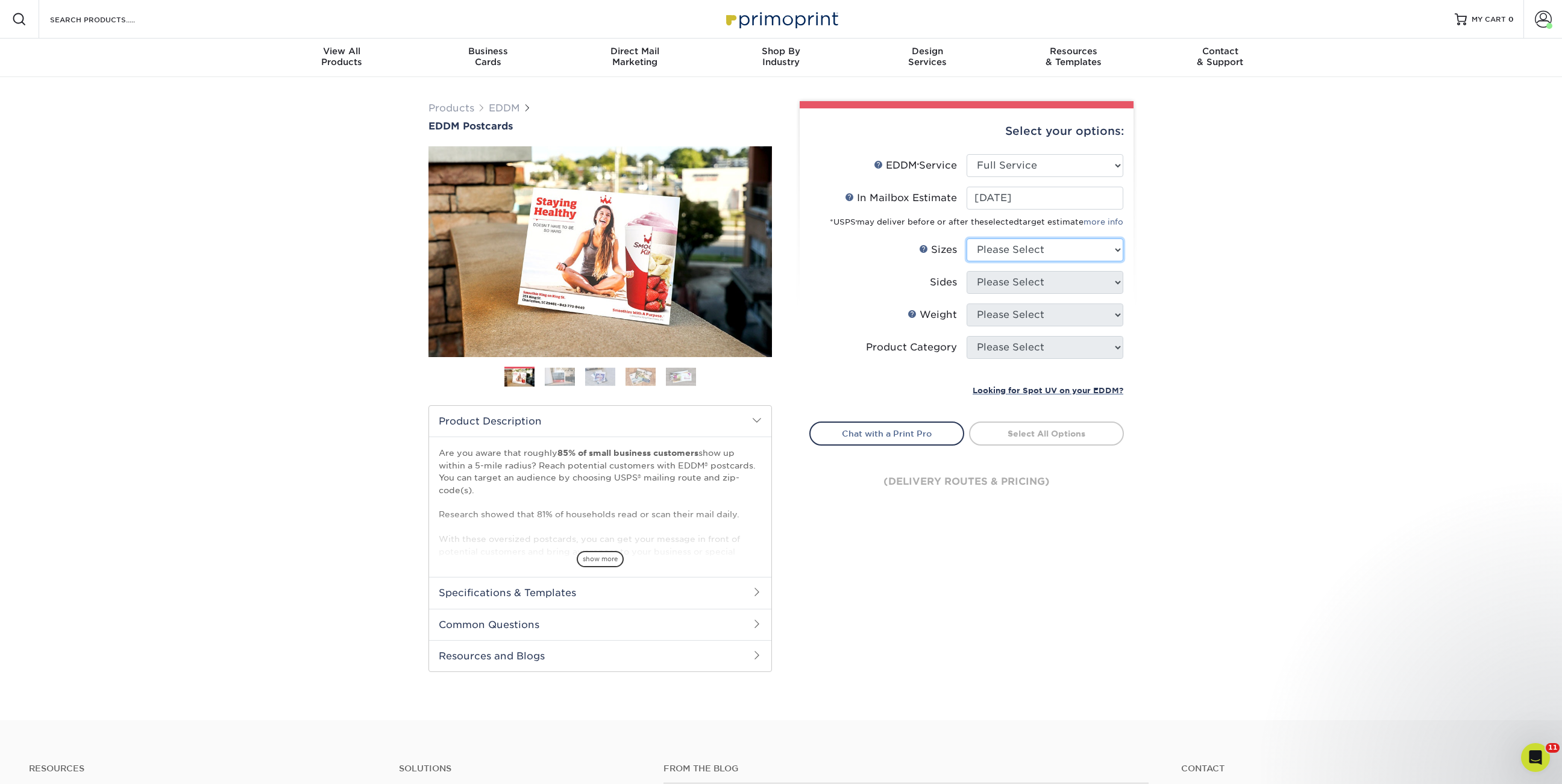
click at [1011, 248] on select "Please Select 4.5" x 12" 6" x 12" 6.5" x 8" 6.5" x 9" 6.5" x 12" 7" x 8.5" 8" x…" at bounding box center [1044, 250] width 156 height 23
select select "6.50x9.00"
click at [967, 238] on select "Please Select 4.5" x 12" 6" x 12" 6.5" x 8" 6.5" x 9" 6.5" x 12" 7" x 8.5" 8" x…" at bounding box center [1044, 250] width 156 height 23
click at [1008, 280] on select "Please Select Print Both Sides Print Front Only" at bounding box center [1044, 282] width 156 height 23
select select "13abbda7-1d64-4f25-8bb2-c179b224825d"
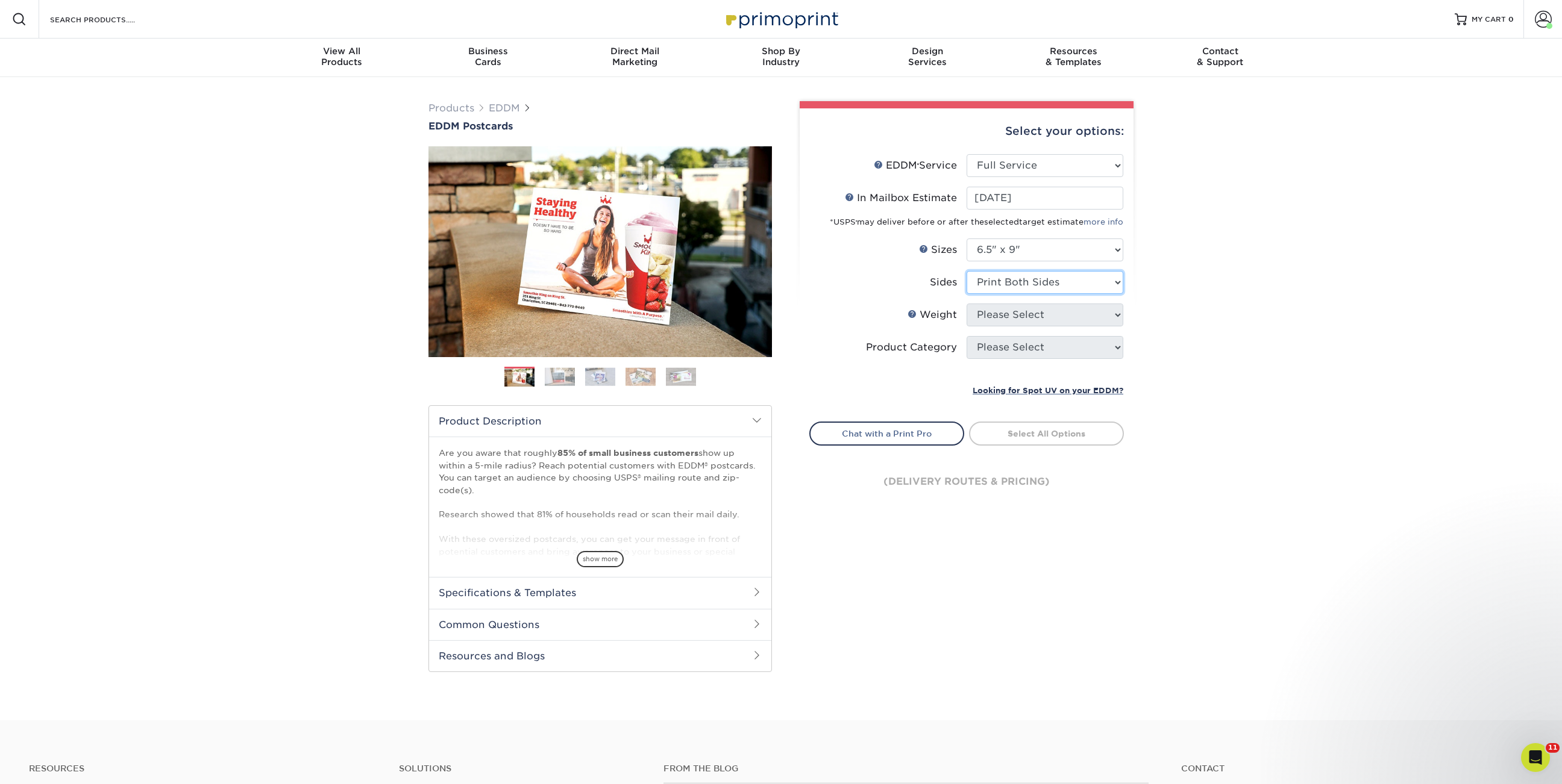
click at [967, 271] on select "Please Select Print Both Sides Print Front Only" at bounding box center [1044, 282] width 156 height 23
click at [1001, 312] on select "Please Select 16PT 14PT" at bounding box center [1044, 315] width 156 height 23
select select "16PT"
click at [967, 303] on select "Please Select 16PT 14PT" at bounding box center [1044, 315] width 156 height 23
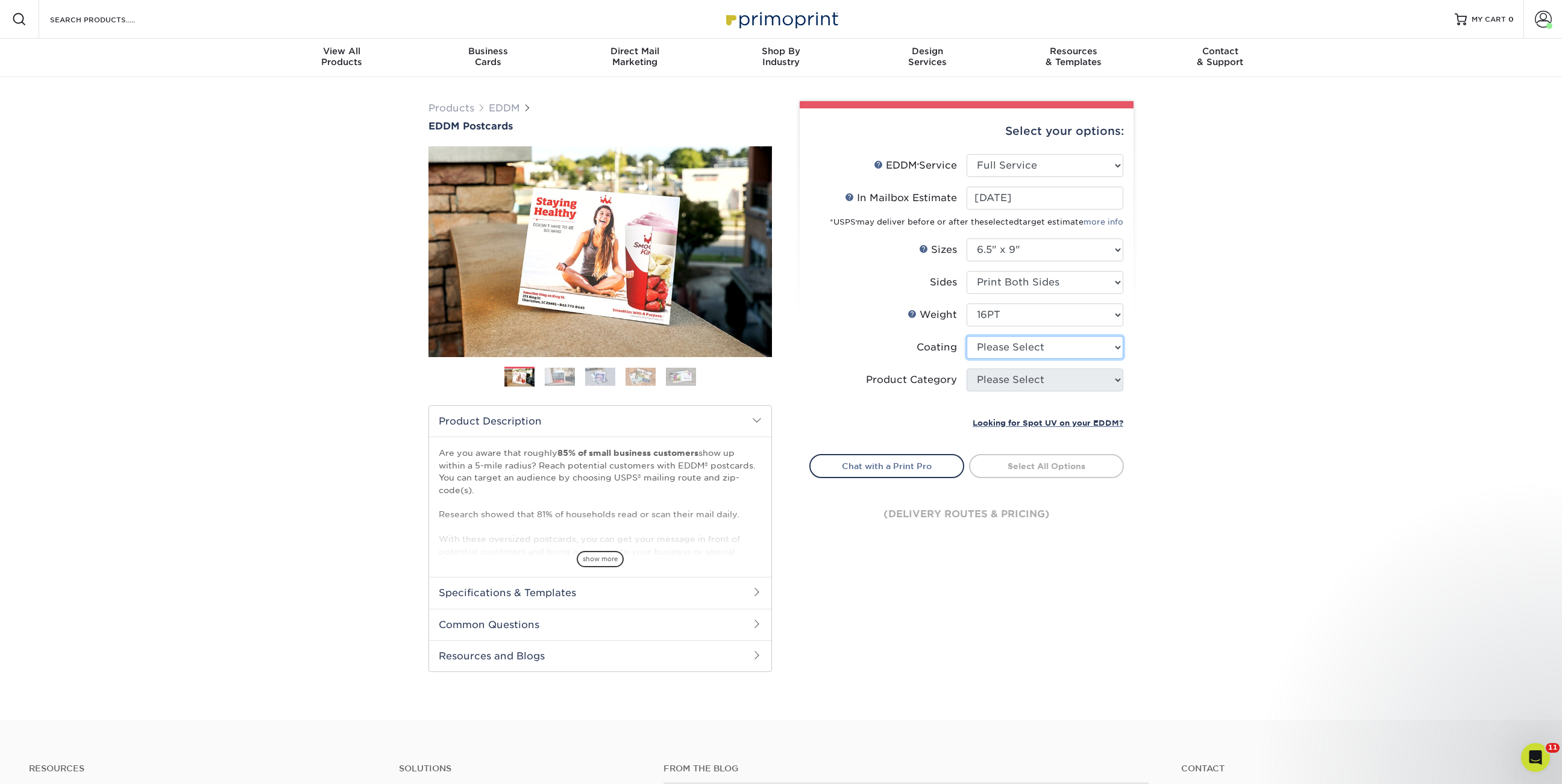
click at [1011, 350] on select at bounding box center [1044, 347] width 156 height 23
select select "121bb7b5-3b4d-429f-bd8d-bbf80e953313"
click at [967, 336] on select at bounding box center [1044, 347] width 156 height 23
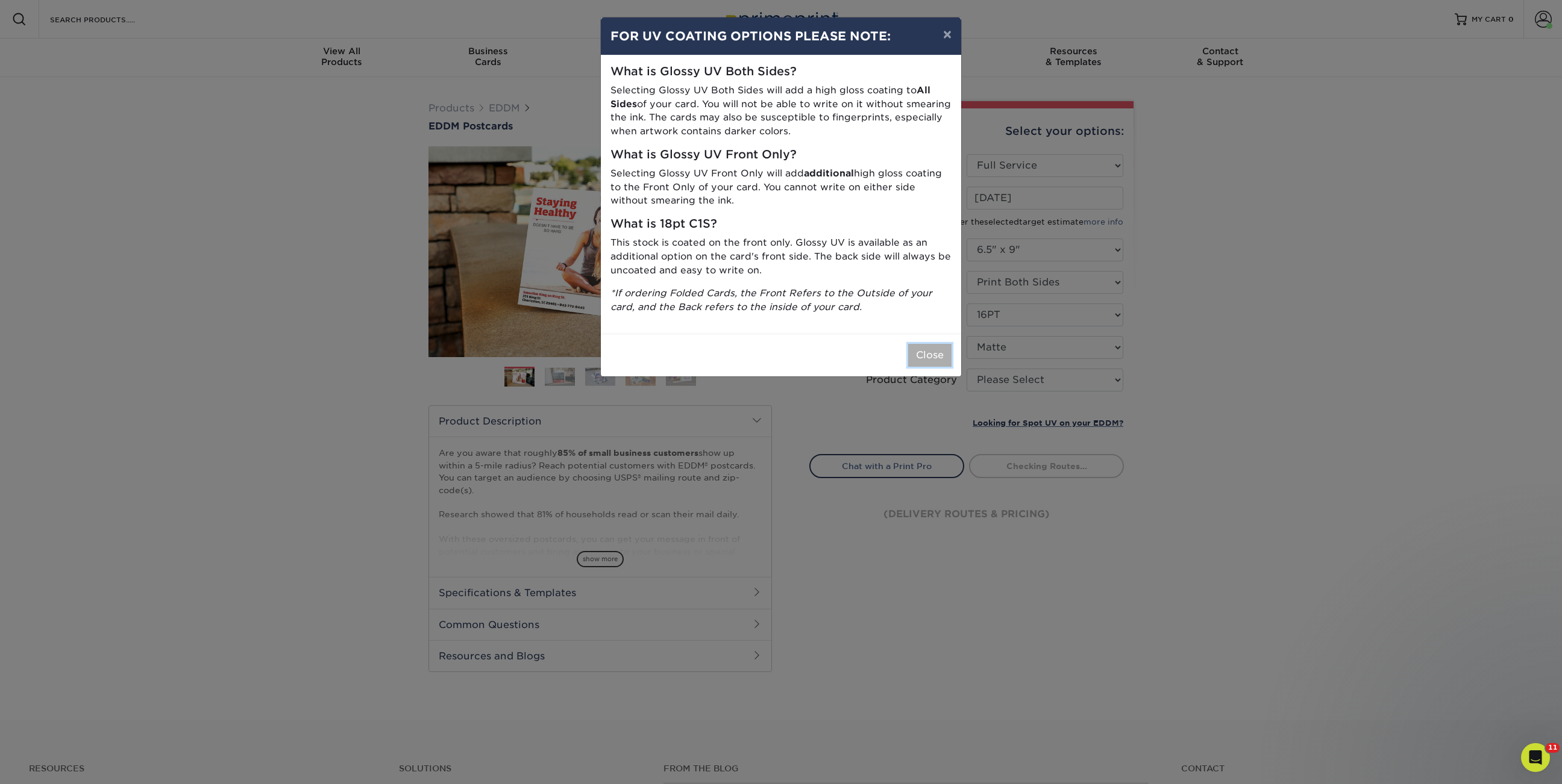
click at [945, 351] on button "Close" at bounding box center [929, 355] width 43 height 23
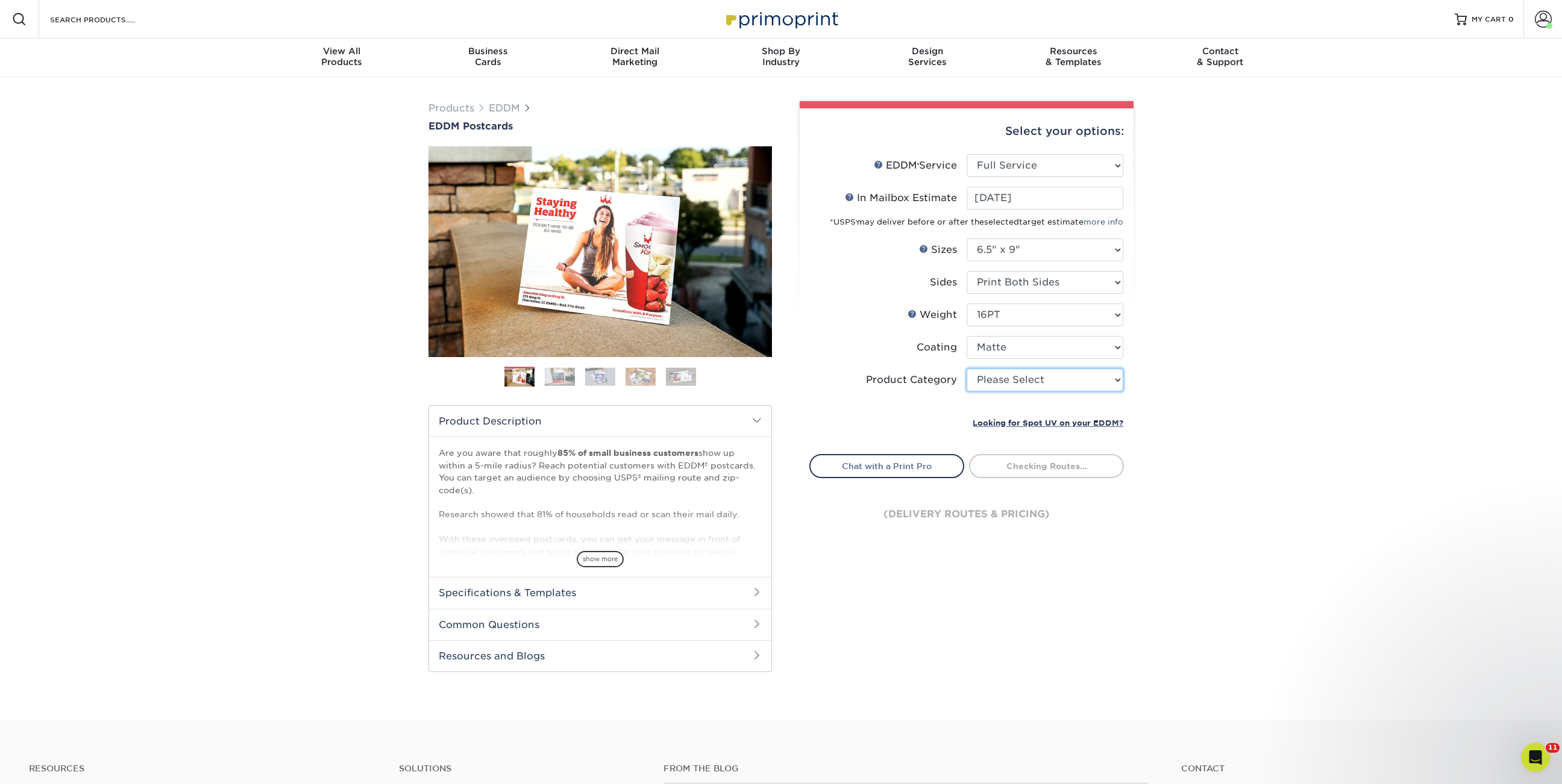
click at [990, 380] on select "Please Select Postcards" at bounding box center [1044, 380] width 156 height 23
select select "9b7272e0-d6c8-4c3c-8e97-d3a1bcdab858"
click at [967, 368] on select "Please Select Postcards" at bounding box center [1044, 380] width 156 height 23
type input "068a46d4-2644-4486-8c82-a70c80f28de9"
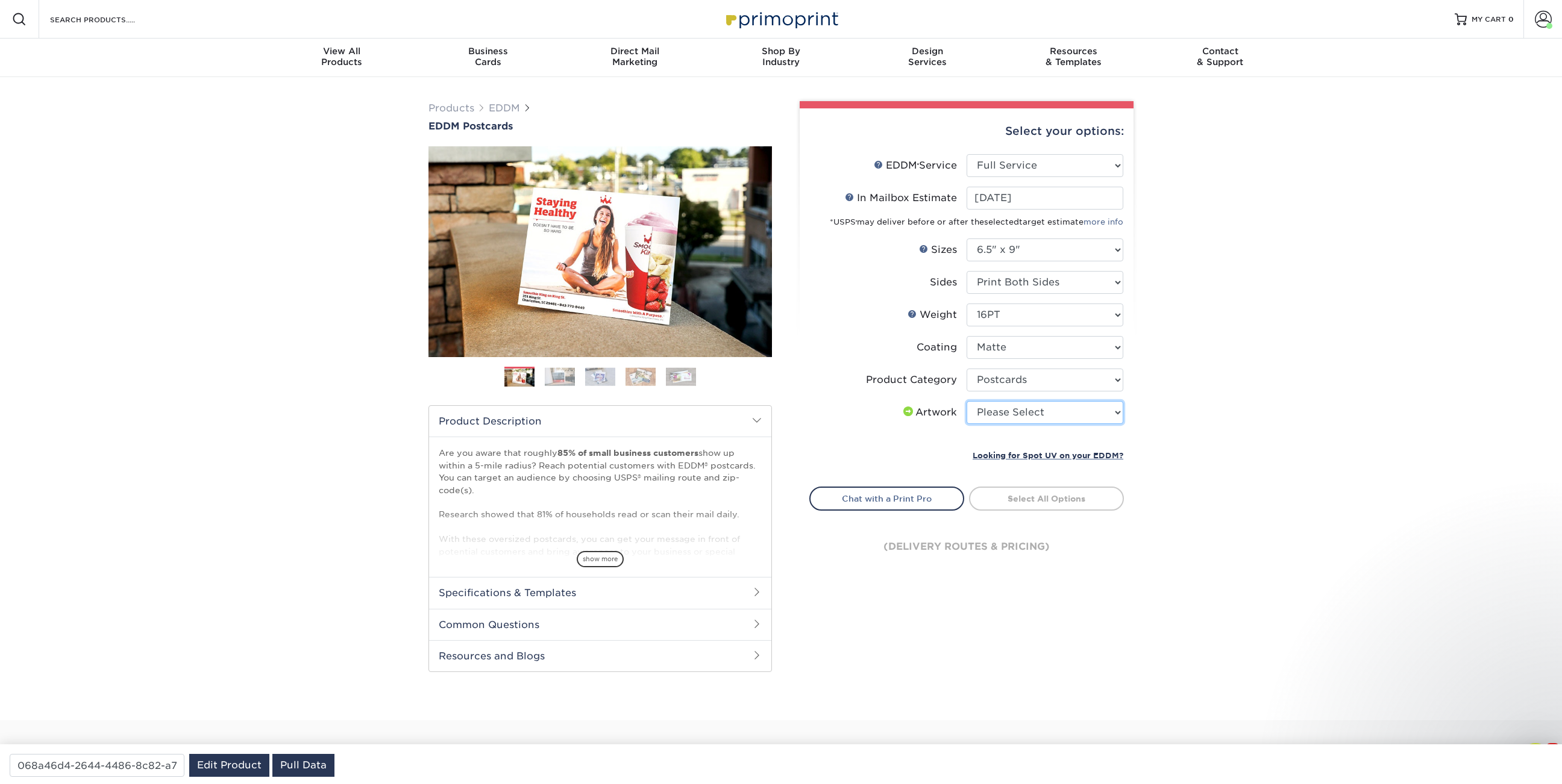
click at [1026, 408] on select "Please Select I will upload files I need a design - $150" at bounding box center [1044, 412] width 156 height 23
select select "upload"
click at [967, 401] on select "Please Select I will upload files I need a design - $150" at bounding box center [1044, 412] width 156 height 23
click at [1048, 495] on link "Select Routes" at bounding box center [1046, 498] width 155 height 22
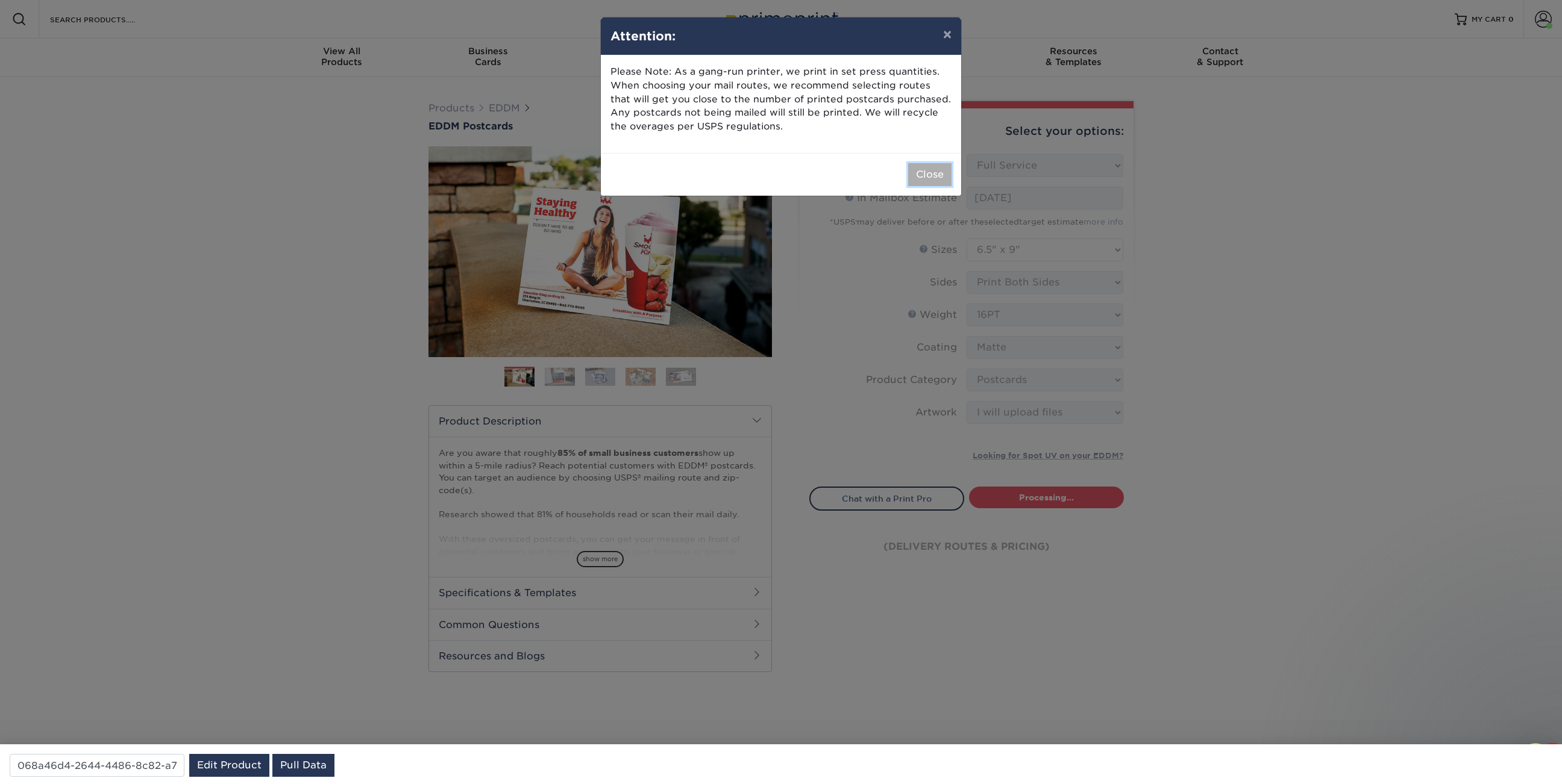
click at [927, 175] on button "Close" at bounding box center [929, 175] width 43 height 23
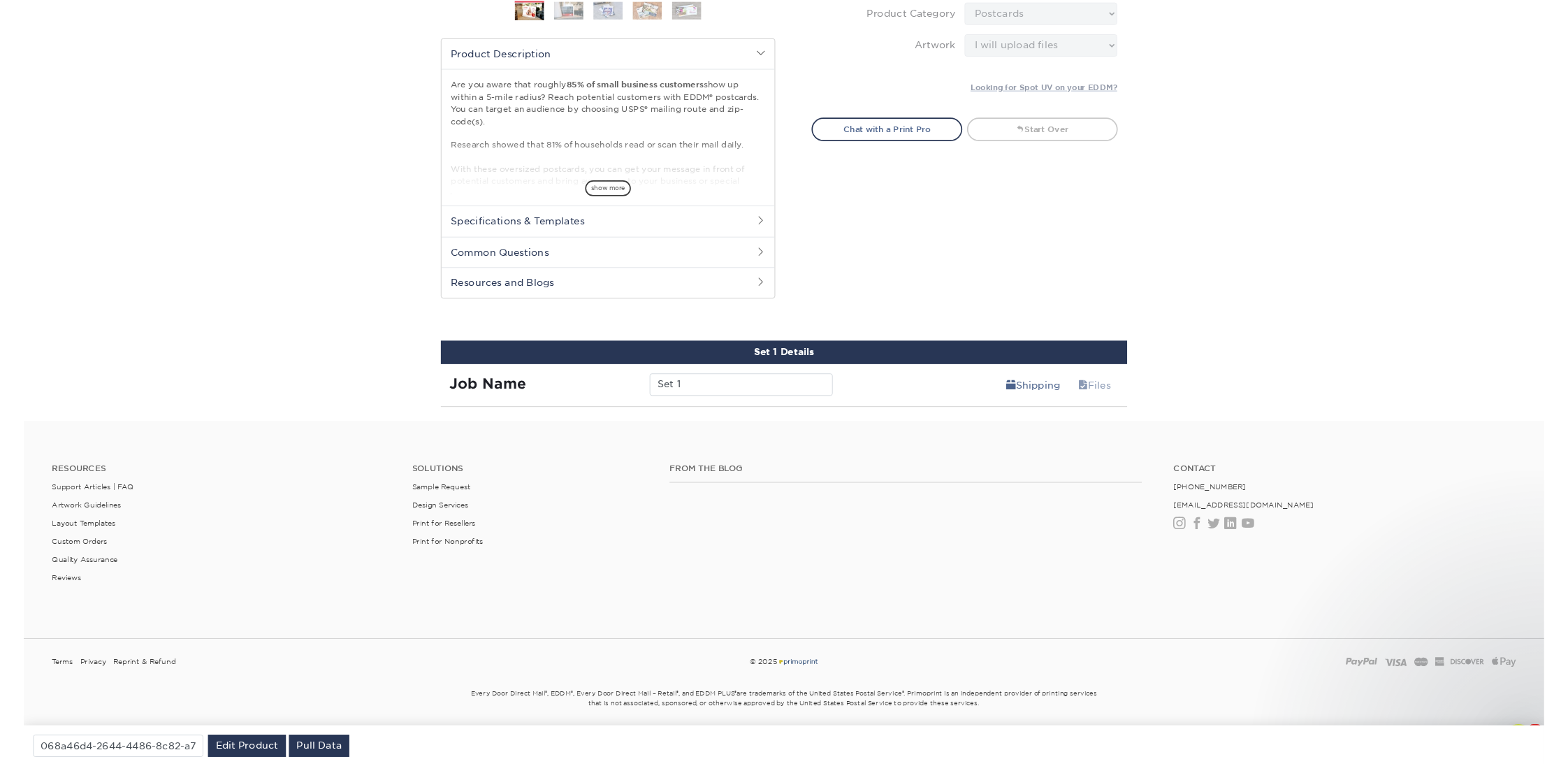
scroll to position [422, 0]
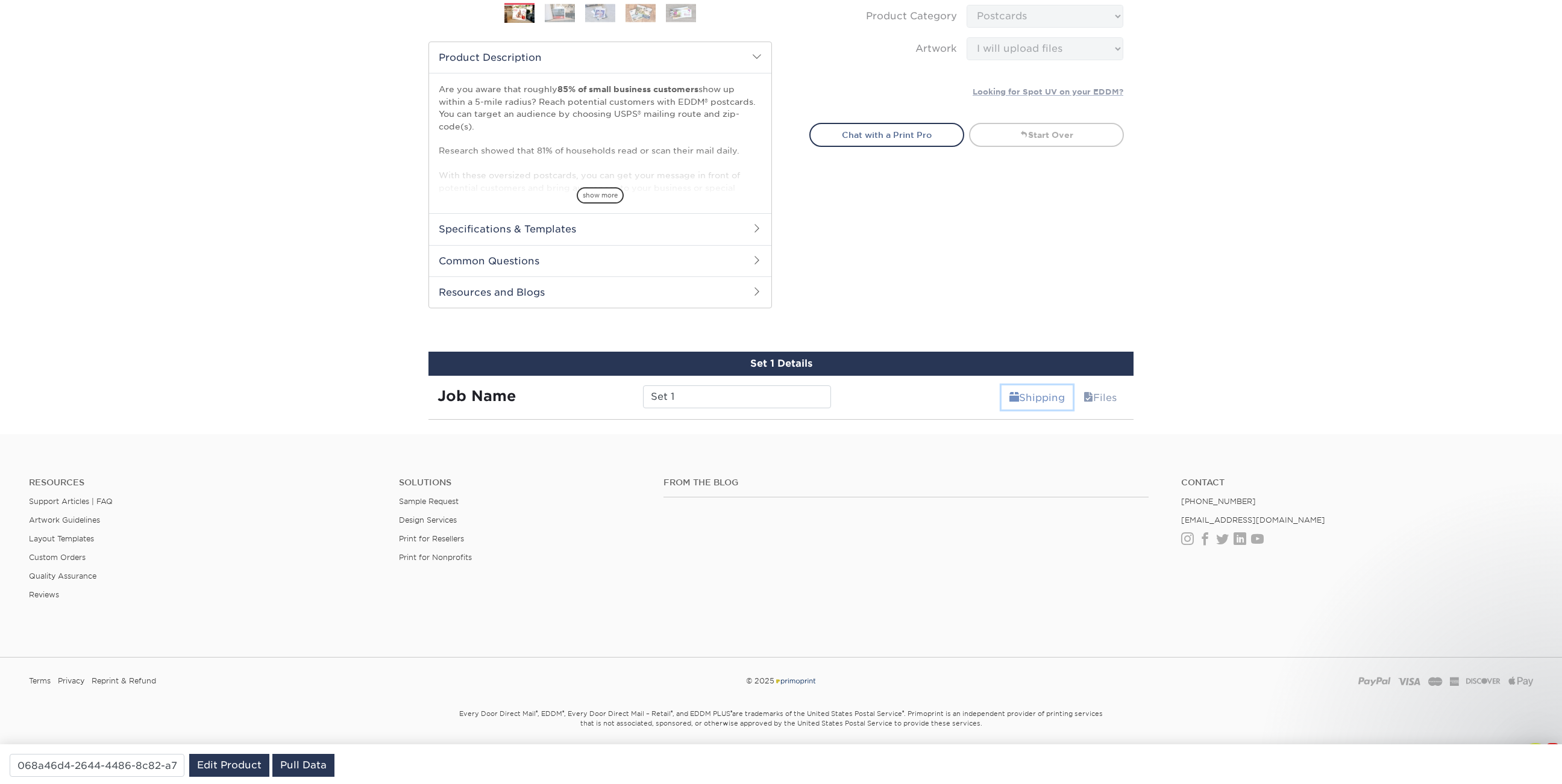
click at [1053, 395] on link "Shipping" at bounding box center [1036, 397] width 71 height 24
click at [1053, 397] on link "Shipping" at bounding box center [1036, 397] width 71 height 24
